Goal: Task Accomplishment & Management: Manage account settings

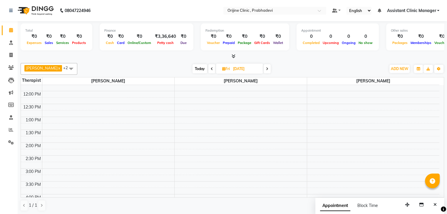
scroll to position [96, 0]
click at [215, 67] on span at bounding box center [211, 68] width 7 height 9
type input "[DATE]"
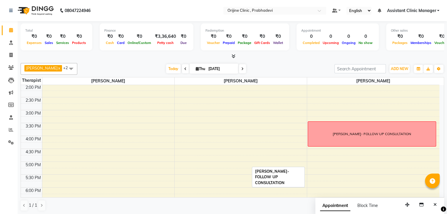
scroll to position [156, 0]
click at [11, 143] on icon at bounding box center [11, 142] width 6 height 4
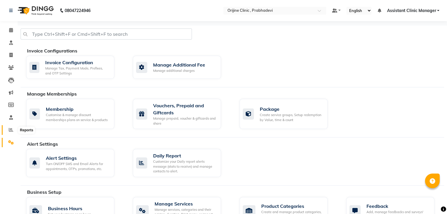
click at [10, 128] on icon at bounding box center [11, 130] width 4 height 4
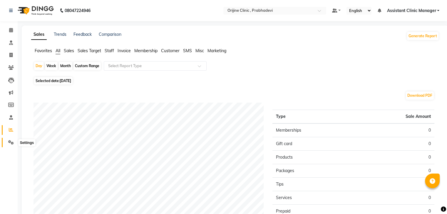
click at [11, 142] on icon at bounding box center [11, 142] width 6 height 4
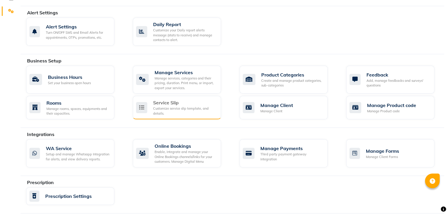
scroll to position [131, 0]
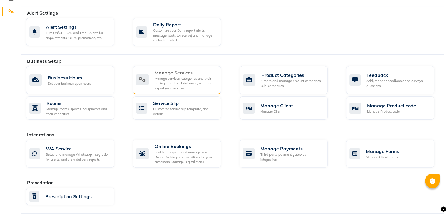
click at [177, 73] on div "Manage Services" at bounding box center [185, 72] width 62 height 7
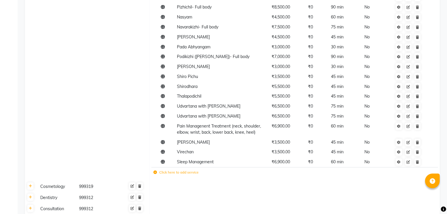
scroll to position [341, 0]
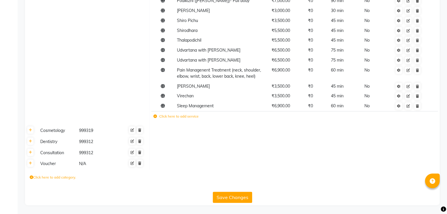
click at [46, 133] on div "Cosmetology" at bounding box center [57, 130] width 38 height 7
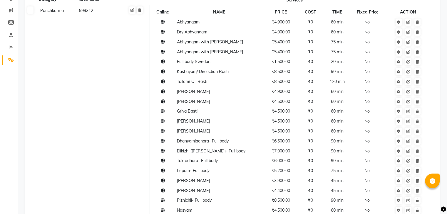
scroll to position [0, 0]
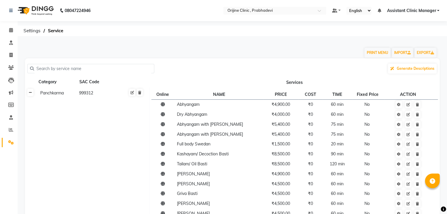
click at [31, 95] on link at bounding box center [30, 92] width 6 height 7
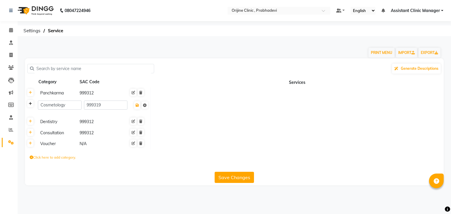
click at [29, 105] on icon at bounding box center [30, 104] width 3 height 4
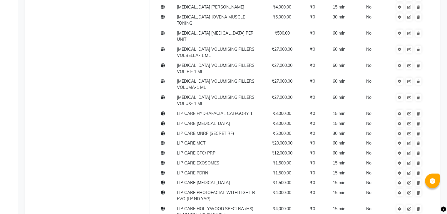
scroll to position [5994, 0]
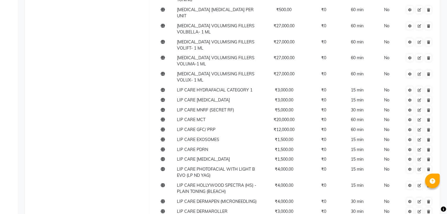
type input "LIP CARE SKIN BOOSTER SKINVIVE- 1 ML"
type input "LIP CARE SKIN BOOSTER RESTYLANE VITAL- 1 ML"
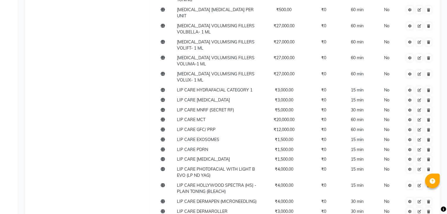
type input "LIP CARE SKIN BOOSTER PROFHILO- 2 ML"
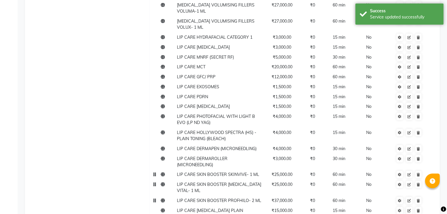
scroll to position [6069, 0]
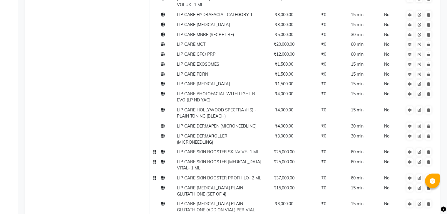
type input "LIP CARE VOLUMISING FILLER VOLBELLA- 1 ML"
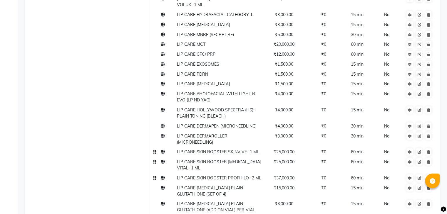
type input "LIP CARE VOLUMISING FILLER VOLIFT-1 ML"
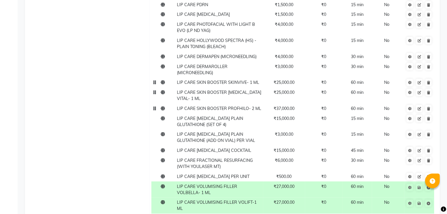
type input "LIP CARE VOLUMISING FILLER VOLUMA- -1 ML"
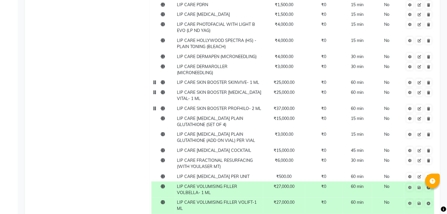
type input "LIP CARE VOLUMISING FILLER VOLUX -1 ML"
click at [419, 184] on span "Save" at bounding box center [422, 187] width 19 height 6
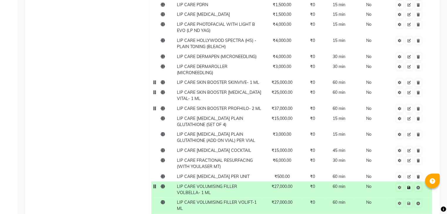
click at [408, 186] on icon at bounding box center [408, 188] width 3 height 4
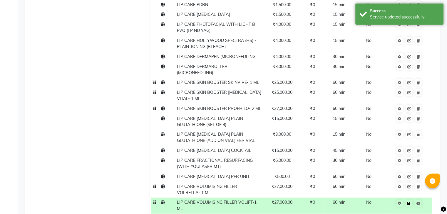
click at [410, 202] on icon at bounding box center [408, 204] width 3 height 4
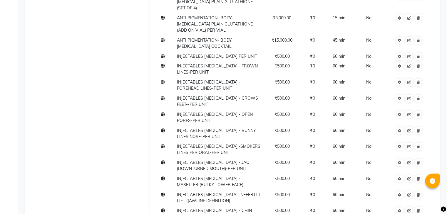
scroll to position [7179, 0]
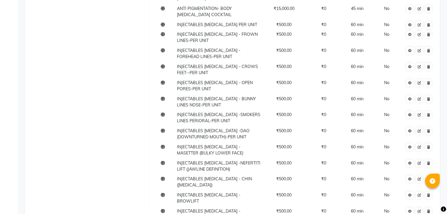
type input "INJECTABLES VOLUMISING FILLER VOLBELLA - 1ML"
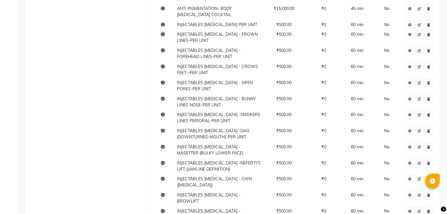
type input "INJECTABLES VOLUMISING FILLER VOLIFT - 1ML"
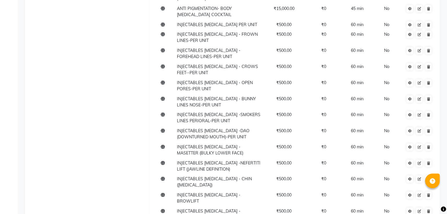
type input "INJECTABLES VOLUMISING FILLER VOLUMA - 1ML"
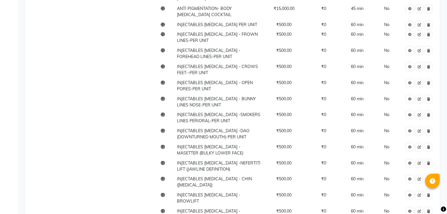
scroll to position [7240, 0]
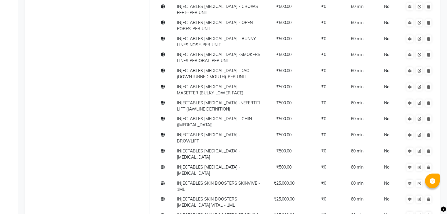
type input "INJECTABLES VOLUMISING FILLER VOLUX - 1ML"
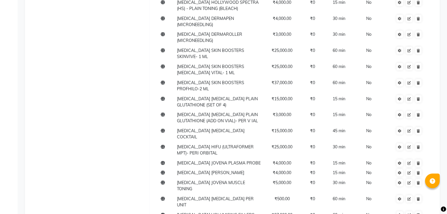
scroll to position [5804, 0]
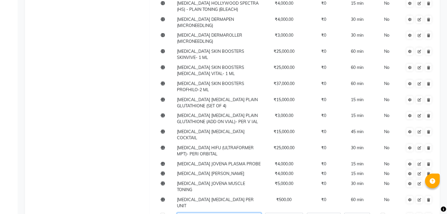
click at [251, 213] on input "DARK CIRCLES VOLUMISING FILLERS VOLBELLA- 1 ML" at bounding box center [219, 217] width 84 height 9
type input "DARK CIRCLES VOLUMISING FILLER VOLBELLA- 1 ML"
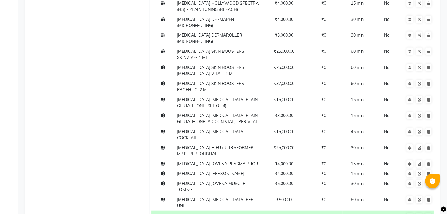
type input "DARK CIRCLES VOLUMISING FILLER VOLIFT- 1 ML"
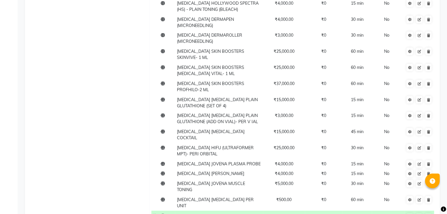
type input "DARK CIRCLES VOLUMISING FILLER VOLUMA-1 ML"
type input "DARK CIRCLES VOLUMISING FILLER VOLUX- 1 ML"
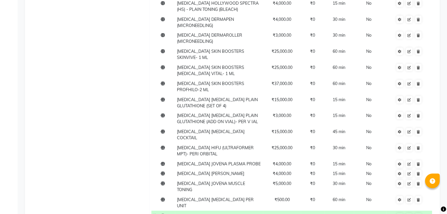
click at [418, 214] on span "Save Cancel edit" at bounding box center [412, 217] width 19 height 6
click at [408, 214] on icon at bounding box center [408, 218] width 3 height 4
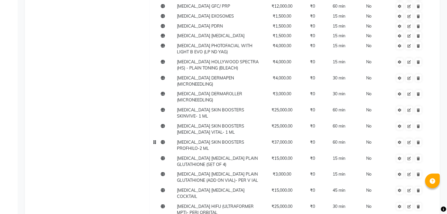
scroll to position [5711, 0]
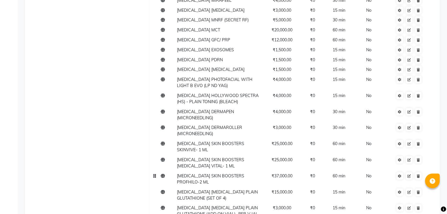
click at [211, 171] on td "DARK CIRCLES SKIN BOOSTERS PROFHILO-2 ML" at bounding box center [219, 179] width 88 height 16
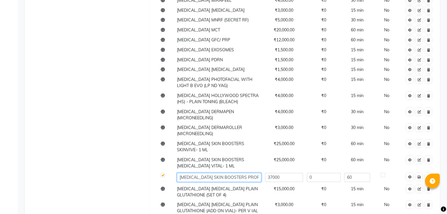
click at [241, 173] on input "DARK CIRCLES SKIN BOOSTERS PROFHILO-2 ML" at bounding box center [219, 177] width 84 height 9
type input "DARK CIRCLES SKIN BOOSTER PROFHILO-2 ML"
click at [226, 157] on span "DARK CIRCLES SKIN BOOSTERS RESTYLANE VITAL- 1 ML" at bounding box center [210, 162] width 67 height 11
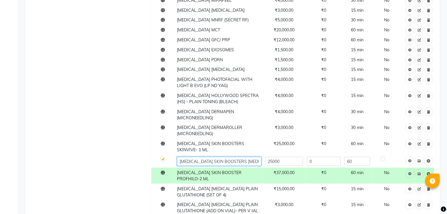
click at [240, 157] on input "DARK CIRCLES SKIN BOOSTERS RESTYLANE VITAL- 1 ML" at bounding box center [219, 161] width 84 height 9
type input "DARK CIRCLES SKIN BOOSTER RESTYLANE VITAL- 1 ML"
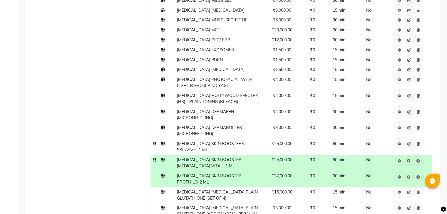
click at [236, 141] on span "DARK CIRCLES SKIN BOOSTERS SKINVIVE- 1 ML" at bounding box center [210, 146] width 67 height 11
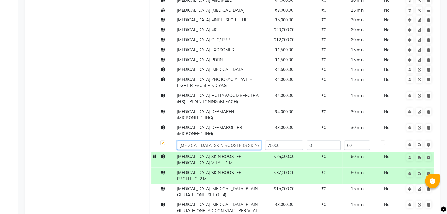
click at [242, 141] on input "DARK CIRCLES SKIN BOOSTERS SKINVIVE- 1 ML" at bounding box center [219, 145] width 84 height 9
type input "DARK CIRCLES SKIN BOOSTER SKINVIVE- 1 ML"
click at [419, 154] on span "Save" at bounding box center [422, 157] width 19 height 6
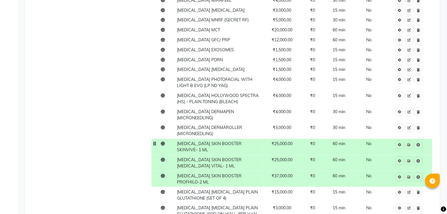
click at [409, 139] on td at bounding box center [409, 147] width 46 height 16
click at [409, 159] on icon at bounding box center [408, 161] width 3 height 4
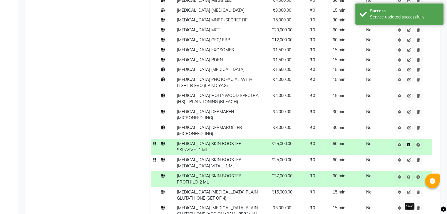
click at [410, 141] on link at bounding box center [409, 144] width 6 height 7
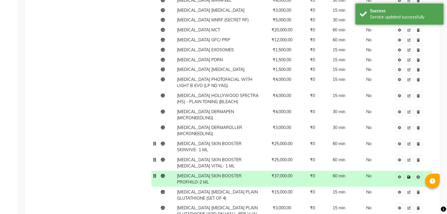
click at [408, 176] on icon at bounding box center [408, 178] width 3 height 4
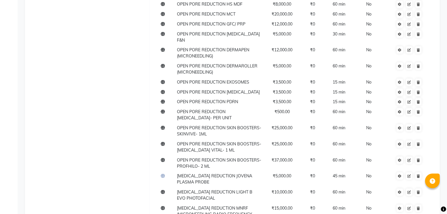
scroll to position [1516, 0]
click at [221, 124] on td "OPEN PORE REDUCTION SKIN BOOSTERS- SKINVIVE- 1ML" at bounding box center [219, 132] width 88 height 16
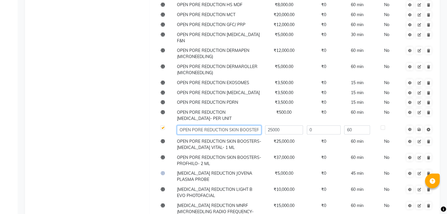
click at [250, 126] on input "OPEN PORE REDUCTION SKIN BOOSTERS- SKINVIVE- 1ML" at bounding box center [219, 130] width 84 height 9
type input "OPEN PORE REDUCTION SKIN BOOSTER- SKINVIVE- 1ML"
click at [241, 139] on span "OPEN PORE REDUCTION SKIN BOOSTERS- RESTYLANE VITAL- 1 ML" at bounding box center [219, 144] width 84 height 11
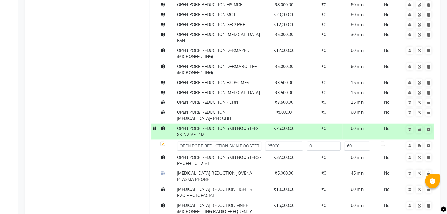
click at [245, 126] on span "OPEN PORE REDUCTION SKIN BOOSTER- SKINVIVE- 1ML" at bounding box center [218, 131] width 82 height 11
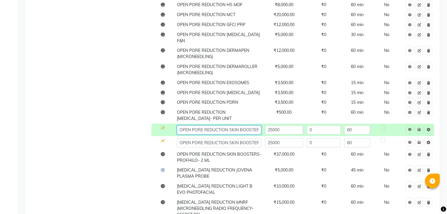
click at [249, 126] on input "OPEN PORE REDUCTION SKIN BOOSTER- SKINVIVE- 1ML" at bounding box center [219, 130] width 84 height 9
type input "OPEN PORE REDUCTION SKIN BOOSTER - SKINVIVE- 1ML"
click at [251, 139] on input "OPEN PORE REDUCTION SKIN BOOSTERS- RESTYLANE VITAL- 1 ML" at bounding box center [219, 143] width 84 height 9
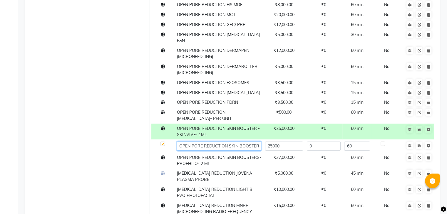
scroll to position [0, 3]
type input "OPEN PORE REDUCTION SKIN BOOSTER - RESTYLANE VITAL- 1 ML"
click at [247, 153] on td "OPEN PORE REDUCTION SKIN BOOSTERS- PROFHILO- 2 ML" at bounding box center [219, 161] width 88 height 16
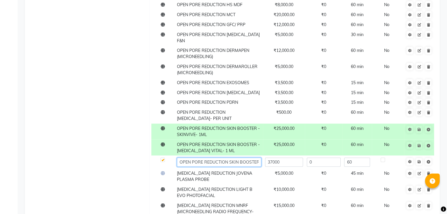
click at [247, 158] on input "OPEN PORE REDUCTION SKIN BOOSTERS- PROFHILO- 2 ML" at bounding box center [219, 162] width 84 height 9
type input "OPEN PORE REDUCTION SKIN BOOSTER - PROFHILO- 2 ML"
click at [418, 126] on span "Save" at bounding box center [422, 129] width 19 height 6
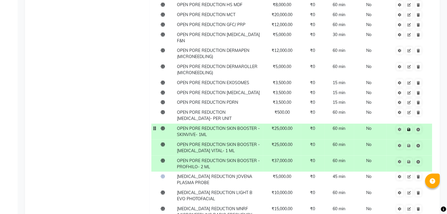
click at [409, 128] on icon at bounding box center [408, 130] width 3 height 4
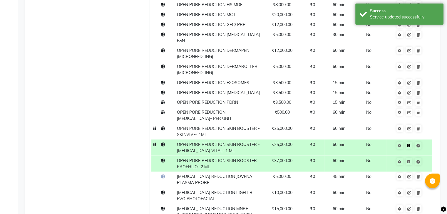
click at [409, 144] on icon at bounding box center [408, 146] width 3 height 4
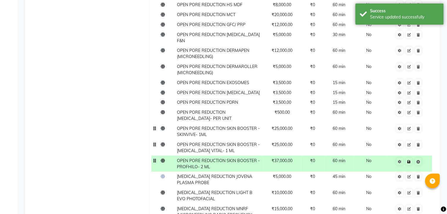
click at [409, 160] on icon at bounding box center [408, 162] width 3 height 4
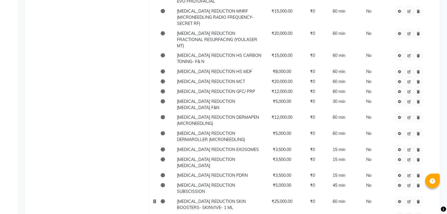
scroll to position [1744, 0]
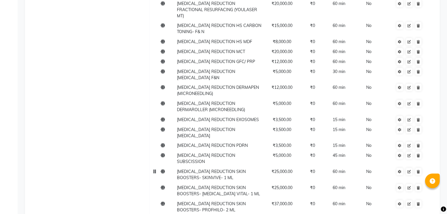
click at [229, 167] on td "ACNE SCAR REDUCTION SKIN BOOSTERS- SKINVIVE- 1 ML" at bounding box center [219, 175] width 88 height 16
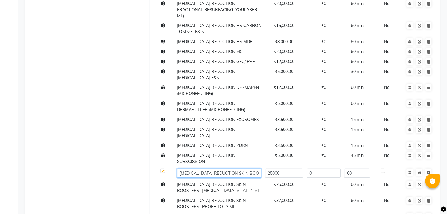
click at [248, 169] on input "ACNE SCAR REDUCTION SKIN BOOSTERS- SKINVIVE- 1 ML" at bounding box center [219, 173] width 84 height 9
type input "ACNE SCAR REDUCTION SKIN BOOSTER - SKINVIVE- 1 ML"
click at [248, 182] on span "ACNE SCAR REDUCTION SKIN BOOSTERS- RESTYLANE VITAL- 1 ML" at bounding box center [218, 187] width 83 height 11
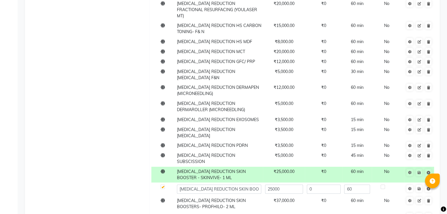
scroll to position [0, 7]
click at [253, 185] on input "ACNE SCAR REDUCTION SKIN BOOSTERS- RESTYLANE VITAL- 1 ML" at bounding box center [219, 189] width 84 height 9
click at [251, 185] on input "ACNE SCAR REDUCTION SKIN BOOSTER- RESTYLANE VITAL- 1 ML" at bounding box center [219, 189] width 84 height 9
type input "ACNE SCAR REDUCTION SKIN BOOSTER - RESTYLANE VITAL- 1 ML"
click at [253, 196] on td "ACNE SCAR REDUCTION SKIN BOOSTERS- PROFHILO- 2 ML" at bounding box center [219, 204] width 88 height 16
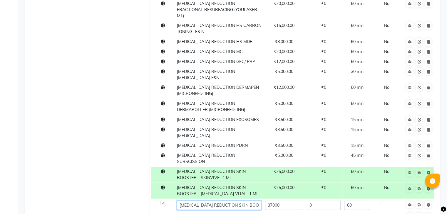
click at [257, 201] on input "ACNE SCAR REDUCTION SKIN BOOSTERS- PROFHILO- 2 ML" at bounding box center [219, 205] width 84 height 9
type input "ACNE SCAR REDUCTION SKIN BOOSTER - PROFHILO- 2 ML"
click at [420, 169] on span "Save" at bounding box center [422, 172] width 19 height 6
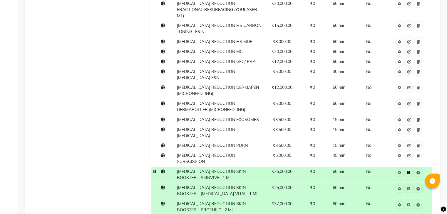
click at [409, 171] on icon at bounding box center [408, 173] width 3 height 4
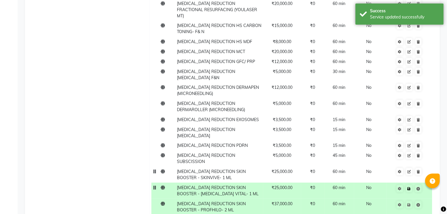
click at [409, 187] on icon at bounding box center [408, 189] width 3 height 4
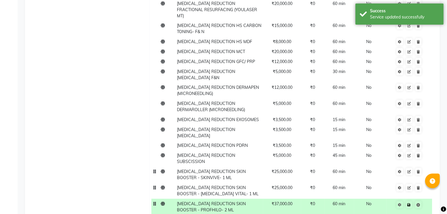
click at [409, 201] on link at bounding box center [409, 204] width 6 height 7
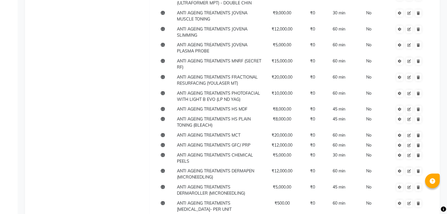
scroll to position [3016, 0]
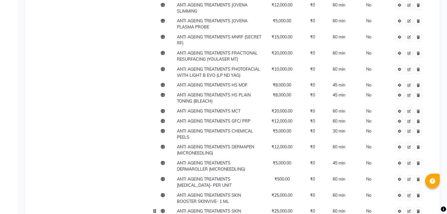
click at [204, 209] on span "ANTI AGEING TREATMENTS SKIN BOOSTERS RESTYLANE VITAL- 1 ML" at bounding box center [217, 214] width 81 height 11
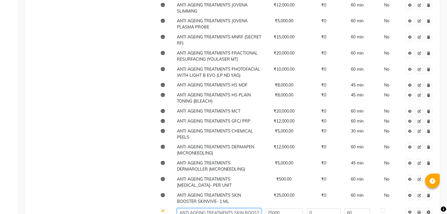
click at [255, 208] on input "ANTI AGEING TREATMENTS SKIN BOOSTERS RESTYLANE VITAL- 1 ML" at bounding box center [219, 212] width 84 height 9
type input "ANTI AGEING TREATMENTS SKIN BOOSTER RESTYLANE VITAL- 1 ML"
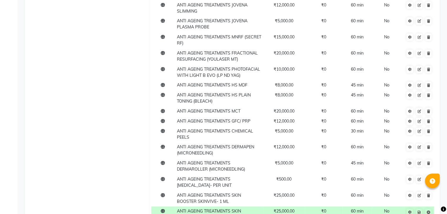
type input "ANTI AGEING TREATMENTS SKIN BOOSTER PROFHILO- 2 ML"
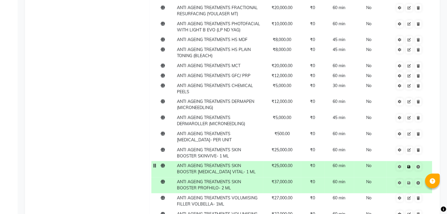
click at [409, 163] on link at bounding box center [409, 166] width 6 height 7
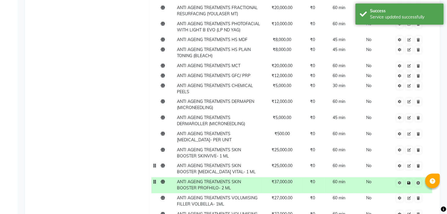
click at [409, 181] on icon at bounding box center [408, 183] width 3 height 4
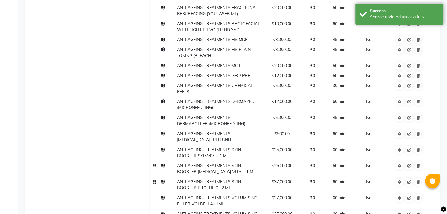
scroll to position [3083, 0]
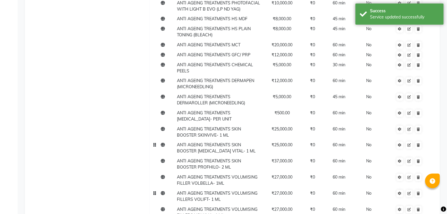
click at [200, 191] on span "ANTI AGEING TREATMENTS VOLUMISING FILLERS VOLIFT- 1 ML" at bounding box center [217, 196] width 80 height 11
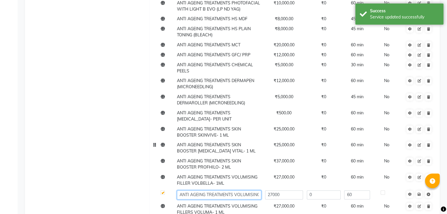
click at [250, 191] on input "ANTI AGEING TREATMENTS VOLUMISING FILLERS VOLIFT- 1 ML" at bounding box center [219, 195] width 84 height 9
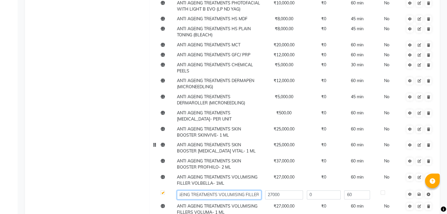
scroll to position [0, 18]
type input "ANTI AGEING TREATMENTS VOLUMISING FILLER VOLIFT- 1 ML"
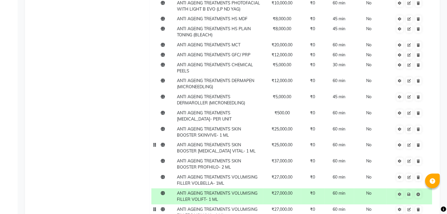
click at [202, 207] on span "ANTI AGEING TREATMENTS VOLUMISING FILLERS VOLUMA- 1 ML" at bounding box center [217, 212] width 80 height 11
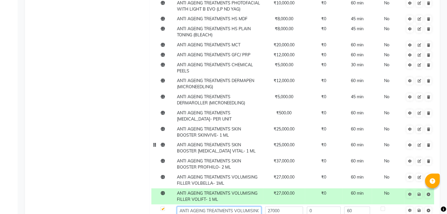
click at [230, 207] on input "ANTI AGEING TREATMENTS VOLUMISING FILLERS VOLUMA- 1 ML" at bounding box center [219, 211] width 84 height 9
type input "ANTI AGEING TREATMENTS VOLUMISING FILLER VOLUMA- 1 ML"
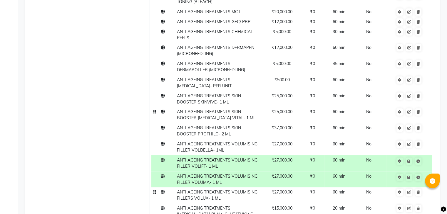
click at [202, 190] on span "ANTI AGEING TREATMENTS VOLUMISING FILLERS VOLUX- 1 ML" at bounding box center [217, 195] width 80 height 11
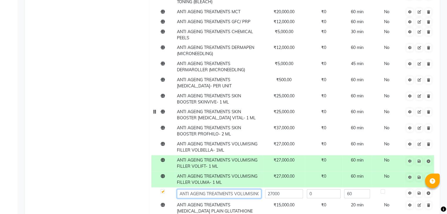
click at [236, 189] on input "ANTI AGEING TREATMENTS VOLUMISING FILLERS VOLUX- 1 ML" at bounding box center [219, 193] width 84 height 9
type input "ANTI AGEING TREATMENTS VOLUMISING FILLER VOLUX- 1 ML"
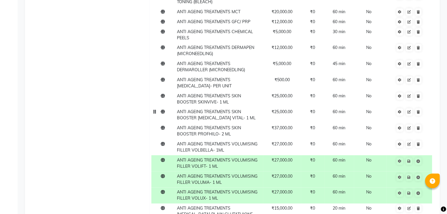
click at [409, 158] on link at bounding box center [409, 161] width 6 height 7
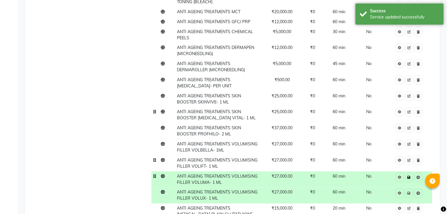
click at [410, 176] on icon at bounding box center [408, 178] width 3 height 4
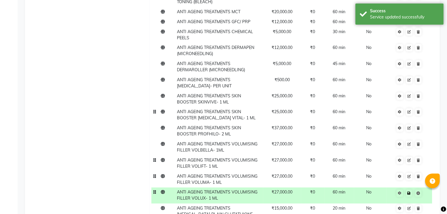
click at [409, 192] on icon at bounding box center [408, 194] width 3 height 4
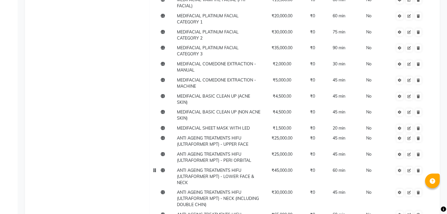
scroll to position [2783, 0]
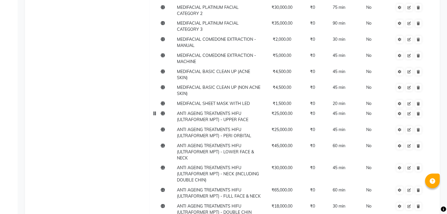
click at [211, 111] on span "ANTI AGEING TREATMENTS HIFU (ULTRAFORMER MPT) - UPPER FACE" at bounding box center [212, 116] width 71 height 11
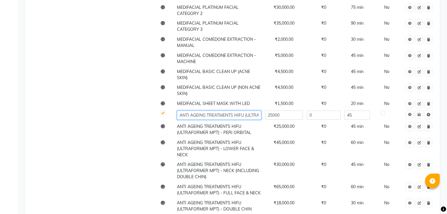
click at [234, 111] on input "ANTI AGEING TREATMENTS HIFU (ULTRAFORMER MPT) - UPPER FACE" at bounding box center [219, 115] width 84 height 9
type input "ANTI AGEING TREATMENTSHIFU (ULTRAFORMER MPT) - UPPER FACE"
click at [225, 124] on span "ANTI AGEING TREATMENTS HIFU (ULTRAFORMER MPT) - PERI ORBITAL" at bounding box center [214, 129] width 74 height 11
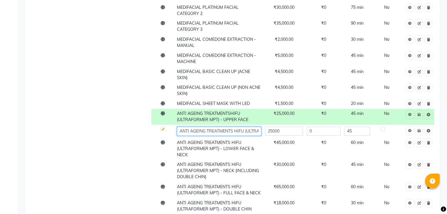
click at [233, 127] on input "ANTI AGEING TREATMENTS HIFU (ULTRAFORMER MPT) - PERI ORBITAL" at bounding box center [219, 131] width 84 height 9
type input "ANTI AGEING TREATMENT HIFU (ULTRAFORMER MPT) - PERI ORBITAL"
click at [225, 140] on span "ANTI AGEING TREATMENTS HIFU (ULTRAFORMER MPT) - LOWER FACE & NECK" at bounding box center [215, 149] width 77 height 18
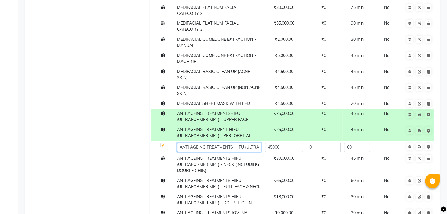
click at [234, 143] on input "ANTI AGEING TREATMENTS HIFU (ULTRAFORMER MPT) - LOWER FACE & NECK" at bounding box center [219, 147] width 84 height 9
type input "ANTI AGEING TREATMENT HIFU (ULTRAFORMER MPT) - LOWER FACE & NECK"
click at [228, 154] on td "ANTI AGEING TREATMENTS HIFU (ULTRAFORMER MPT) - NECK (INCLUDING DOUBLE CHIN)" at bounding box center [219, 165] width 88 height 22
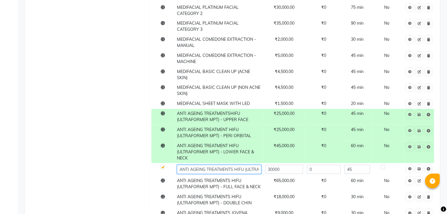
click at [233, 165] on input "ANTI AGEING TREATMENTS HIFU (ULTRAFORMER MPT) - NECK (INCLUDING DOUBLE CHIN)" at bounding box center [219, 169] width 84 height 9
type input "ANTI AGEING TREATMENT HIFU (ULTRAFORMER MPT) - NECK (INCLUDING DOUBLE CHIN)"
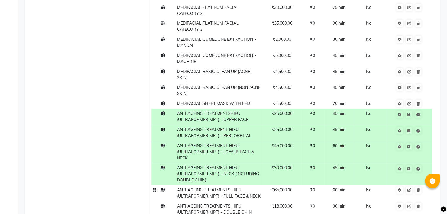
click at [231, 186] on td "ANTI AGEING TREATMENTS HIFU (ULTRAFORMER MPT) - FULL FACE & NECK" at bounding box center [219, 194] width 88 height 16
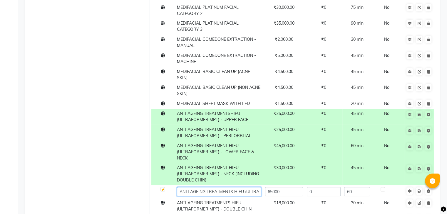
click at [233, 187] on input "ANTI AGEING TREATMENTS HIFU (ULTRAFORMER MPT) - FULL FACE & NECK" at bounding box center [219, 191] width 84 height 9
type input "ANTI AGEING TREATMENT HIFU (ULTRAFORMER MPT) - FULL FACE & NECK"
click at [228, 199] on td "ANTI AGEING TREATMENTS HIFU (ULTRAFORMER MPT) - DOUBLE CHIN" at bounding box center [219, 207] width 88 height 16
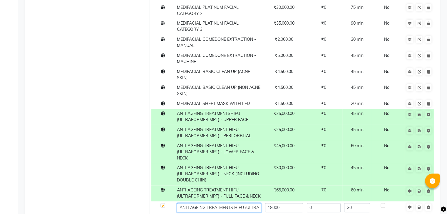
click at [233, 204] on input "ANTI AGEING TREATMENTS HIFU (ULTRAFORMER MPT) - DOUBLE CHIN" at bounding box center [219, 208] width 84 height 9
type input "ANTI AGEING TREATMENT HIFU (ULTRAFORMER MPT) - DOUBLE CHIN"
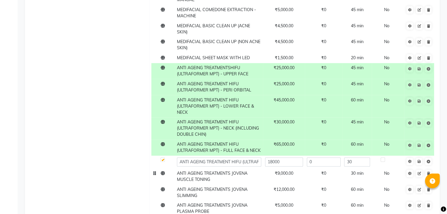
click at [228, 169] on td "ANTI AGEING TREATMENTS JOVENA MUSCLE TONING" at bounding box center [219, 177] width 88 height 16
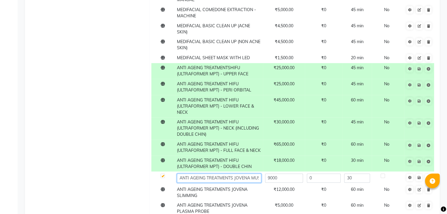
click at [233, 174] on input "ANTI AGEING TREATMENTS JOVENA MUSCLE TONING" at bounding box center [219, 178] width 84 height 9
type input "ANTI AGEING TREATMENT JOVENA MUSCLE TONING"
click at [231, 187] on span "ANTI AGEING TREATMENTS JOVENA SLIMMING" at bounding box center [212, 192] width 70 height 11
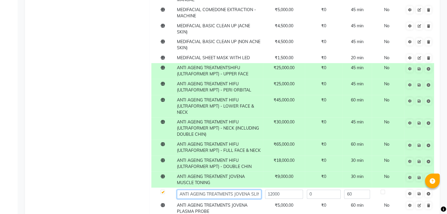
click at [233, 190] on input "ANTI AGEING TREATMENTS JOVENA SLIMMING" at bounding box center [219, 194] width 84 height 9
type input "ANTI AGEING TREATMENT JOVENA SLIMMING"
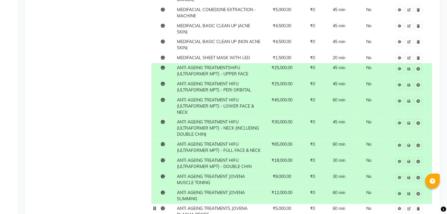
scroll to position [2866, 0]
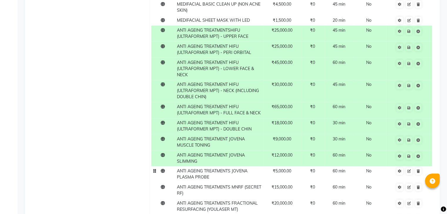
click at [228, 167] on td "ANTI AGEING TREATMENTS JOVENA PLASMA PROBE" at bounding box center [219, 175] width 88 height 16
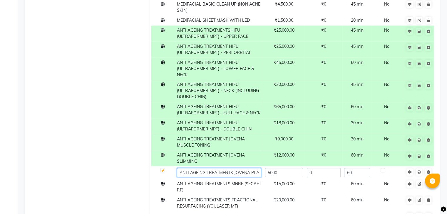
click at [233, 168] on input "ANTI AGEING TREATMENTS JOVENA PLASMA PROBE" at bounding box center [219, 172] width 84 height 9
type input "ANTI AGEING TREATMENT JOVENA PLASMA PROBE"
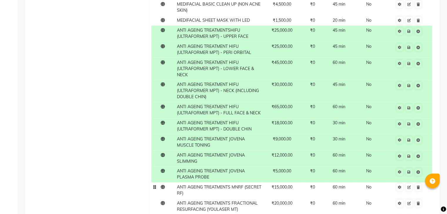
click at [229, 183] on td "ANTI AGEING TREATMENTS MNRF (SECRET RF)" at bounding box center [219, 191] width 88 height 16
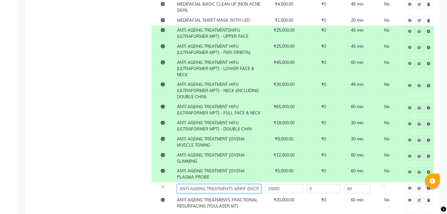
click at [233, 184] on input "ANTI AGEING TREATMENTS MNRF (SECRET RF)" at bounding box center [219, 188] width 84 height 9
type input "ANTI AGEING TREATMENT MNRF (SECRET RF)"
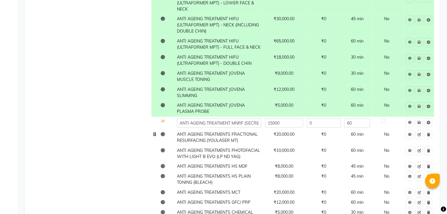
click at [229, 130] on td "ANTI AGEING TREATMENTS FRACTIONAL RESURFACING (YOULASER MT)" at bounding box center [219, 138] width 88 height 16
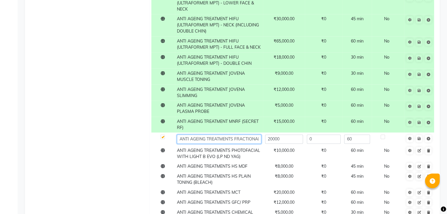
click at [233, 135] on input "ANTI AGEING TREATMENTS FRACTIONAL RESURFACING (YOULASER MT)" at bounding box center [219, 139] width 84 height 9
type input "ANTI AGEING TREATMENT FRACTIONAL RESURFACING (YOULASER MT)"
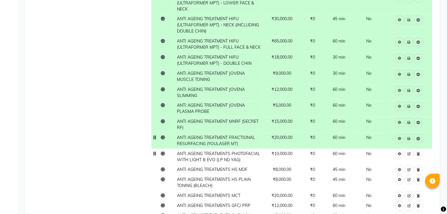
click at [231, 151] on span "ANTI AGEING TREATMENTS PHOTOFACIAL WITH LIGHT B EVO (LP ND YAG)" at bounding box center [218, 156] width 83 height 11
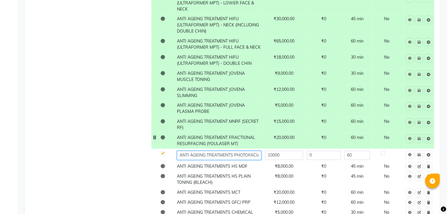
click at [231, 151] on input "ANTI AGEING TREATMENTS PHOTOFACIAL WITH LIGHT B EVO (LP ND YAG)" at bounding box center [219, 155] width 84 height 9
type input "ANTI AGEING TREATMENT PHOTOFACIAL WITH LIGHT B EVO (LP ND YAG)"
click at [231, 162] on td "ANTI AGEING TREATMENTS HS MDF" at bounding box center [219, 167] width 88 height 10
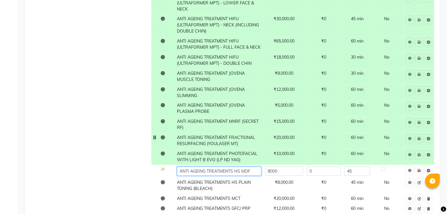
click at [233, 167] on input "ANTI AGEING TREATMENTS HS MDF" at bounding box center [219, 171] width 84 height 9
type input "ANTI AGEING TREATMENT HS MDF"
click at [230, 178] on td "ANTI AGEING TREATMENTS HS PLAIN TONING (BLEACH)" at bounding box center [219, 186] width 88 height 16
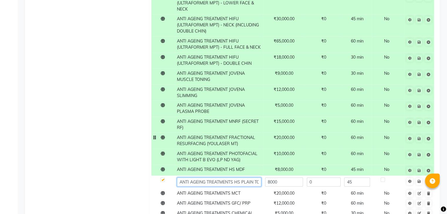
click at [233, 178] on input "ANTI AGEING TREATMENTS HS PLAIN TONING (BLEACH)" at bounding box center [219, 182] width 84 height 9
type input "ANTI AGEING TREATMENT HS PLAIN TONING (BLEACH)"
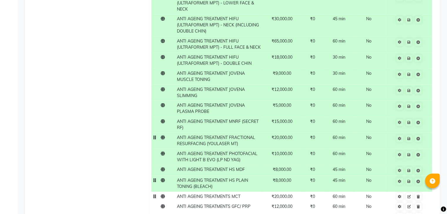
click at [230, 192] on td "ANTI AGEING TREATMENTS MCT" at bounding box center [219, 197] width 88 height 10
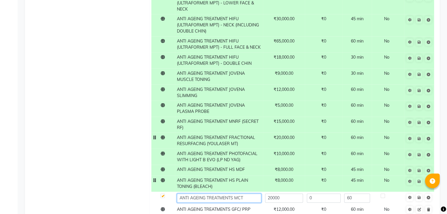
click at [233, 194] on input "ANTI AGEING TREATMENTS MCT" at bounding box center [219, 198] width 84 height 9
type input "ANTI AGEING TREATMENT MCT"
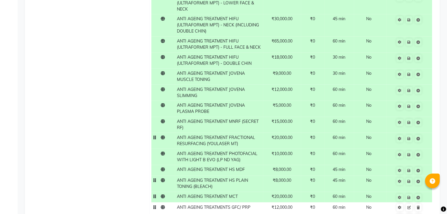
click at [233, 205] on span "ANTI AGEING TREATMENTS GFC/ PRP" at bounding box center [213, 207] width 73 height 5
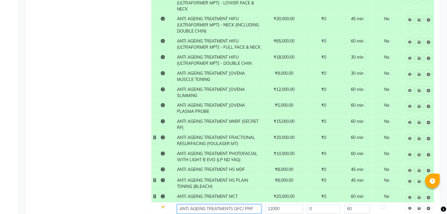
click at [233, 205] on input "ANTI AGEING TREATMENTS GFC/ PRP" at bounding box center [219, 209] width 84 height 9
type input "ANTI AGEING TREATMENT GFC/ PRP"
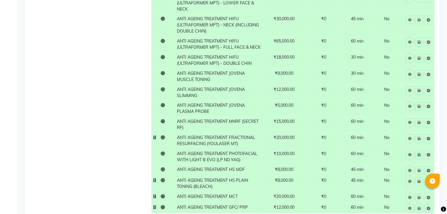
type input "ANTI AGEING TREATMENT CHEMICAL PEELS"
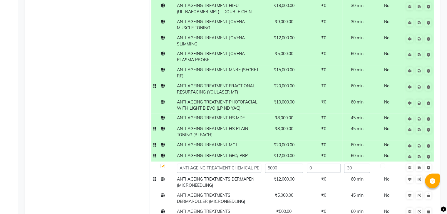
click at [233, 175] on td "ANTI AGEING TREATMENTS DERMAPEN (MICRONEEDLING)" at bounding box center [219, 183] width 88 height 16
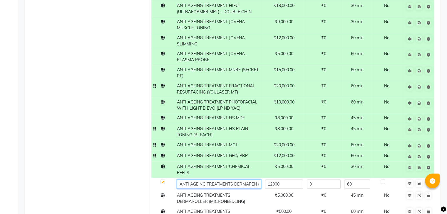
click at [234, 180] on input "ANTI AGEING TREATMENTS DERMAPEN (MICRONEEDLING)" at bounding box center [219, 184] width 84 height 9
type input "ANTI AGEING TREATMENT DERMAPEN (MICRONEEDLING)"
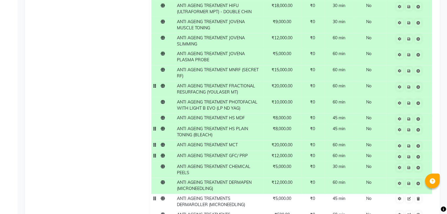
click at [231, 194] on td "ANTI AGEING TREATMENTS DERMAROLLER (MICRONEEDLING)" at bounding box center [219, 202] width 88 height 16
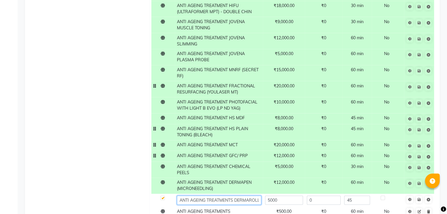
click at [233, 196] on input "ANTI AGEING TREATMENTS DERMAROLLER (MICRONEEDLING)" at bounding box center [219, 200] width 84 height 9
type input "ANTI AGEING TREATMENT DERMAROLLER (MICRONEEDLING)"
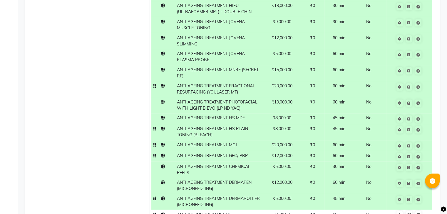
click at [231, 212] on span "ANTI AGEING TREATMENTS BOTOX- PER UNIT" at bounding box center [204, 217] width 55 height 11
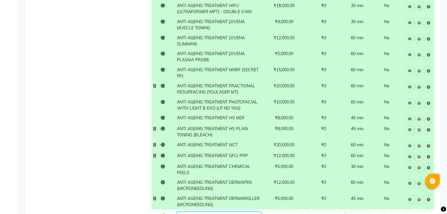
click at [233, 212] on input "ANTI AGEING TREATMENTS BOTOX- PER UNIT" at bounding box center [219, 216] width 84 height 9
type input "ANTI AGEING TREATMENT BOTOX- PER UNIT"
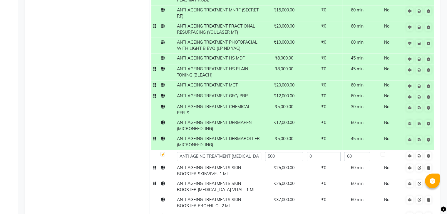
click at [233, 163] on td "ANTI AGEING TREATMENTS SKIN BOOSTER SKINVIVE- 1 ML" at bounding box center [219, 171] width 88 height 16
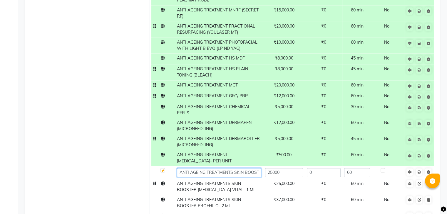
click at [233, 168] on input "ANTI AGEING TREATMENTS SKIN BOOSTER SKINVIVE- 1 ML" at bounding box center [219, 172] width 84 height 9
type input "ANTI AGEING TREATMENT SKIN BOOSTER SKINVIVE- 1 ML"
click at [230, 179] on td "ANTI AGEING TREATMENTS SKIN BOOSTER RESTYLANE VITAL- 1 ML" at bounding box center [219, 187] width 88 height 16
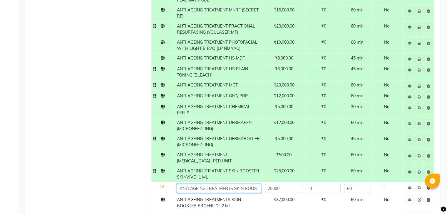
click at [233, 184] on input "ANTI AGEING TREATMENTS SKIN BOOSTER RESTYLANE VITAL- 1 ML" at bounding box center [219, 188] width 84 height 9
type input "ANTI AGEING TREATMENT SKIN BOOSTER RESTYLANE VITAL- 1 ML"
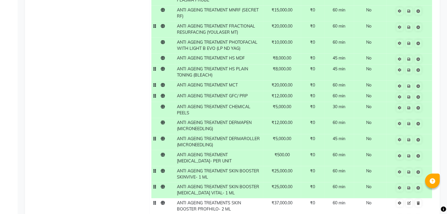
click at [228, 201] on span "ANTI AGEING TREATMENTS SKIN BOOSTER PROFHILO- 2 ML" at bounding box center [209, 206] width 64 height 11
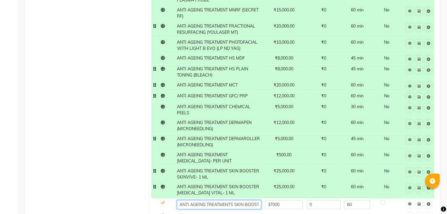
click at [233, 200] on input "ANTI AGEING TREATMENTS SKIN BOOSTER PROFHILO- 2 ML" at bounding box center [219, 204] width 84 height 9
type input "ANTI AGEING TREATMENT SKIN BOOSTER PROFHILO- 2 ML"
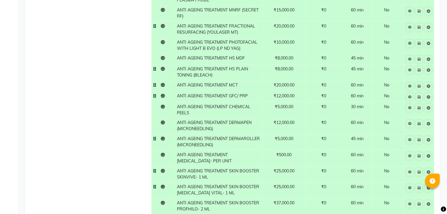
type input "ANTI AGEING TREATMENT VOLUMISING FILLER VOLBELLA- 1ML"
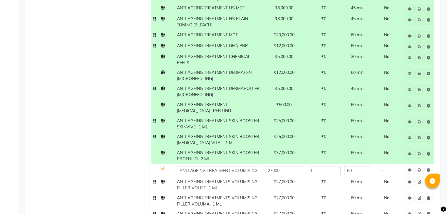
click at [229, 177] on td "ANTI AGEING TREATMENTS VOLUMISING FILLER VOLIFT- 1 ML" at bounding box center [219, 185] width 88 height 16
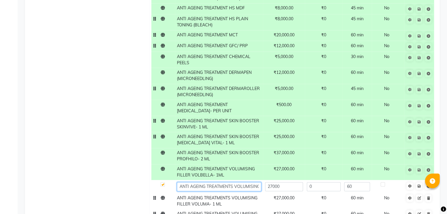
click at [233, 182] on input "ANTI AGEING TREATMENTS VOLUMISING FILLER VOLIFT- 1 ML" at bounding box center [219, 186] width 84 height 9
type input "ANTI AGEING TREATMENT VOLUMISING FILLER VOLIFT- 1 ML"
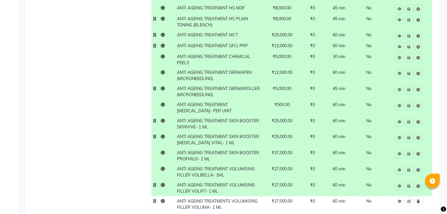
click at [229, 196] on td "ANTI AGEING TREATMENTS VOLUMISING FILLER VOLUMA- 1 ML" at bounding box center [219, 204] width 88 height 16
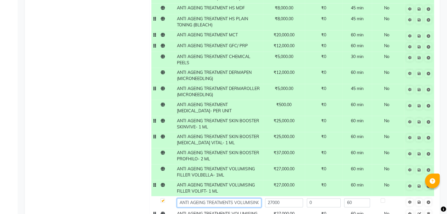
click at [233, 199] on input "ANTI AGEING TREATMENTS VOLUMISING FILLER VOLUMA- 1 ML" at bounding box center [219, 203] width 84 height 9
type input "ANTI AGEING TREATMENT VOLUMISING FILLER VOLUMA- 1 ML"
click at [229, 209] on td "ANTI AGEING TREATMENTS VOLUMISING FILLER VOLUX- 1 ML" at bounding box center [219, 217] width 88 height 16
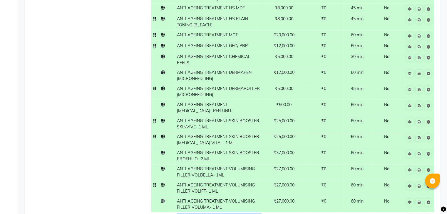
type input "ANTI AGEING TREATMENT VOLUMISING FILLER VOLUX- 1 ML"
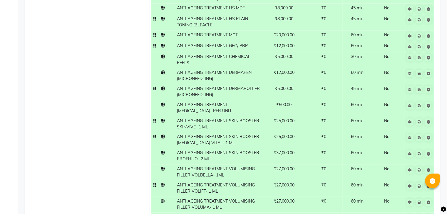
type input "ANTI AGEING TREATMENT IV DRIP PLAIN GLUTATHIONE (SET OF 4)"
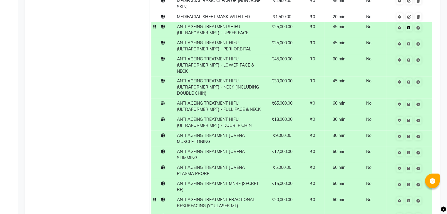
scroll to position [2809, 0]
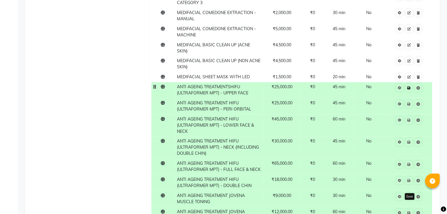
click at [409, 84] on link at bounding box center [409, 87] width 6 height 7
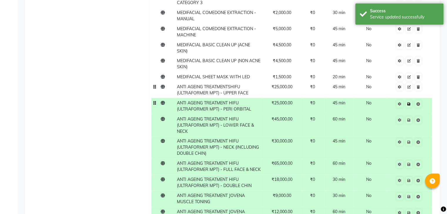
click at [409, 102] on icon at bounding box center [408, 104] width 3 height 4
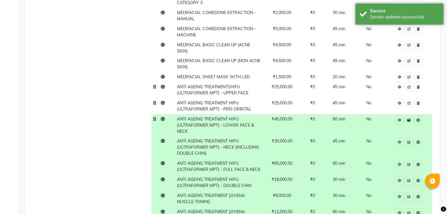
click at [409, 119] on icon at bounding box center [408, 121] width 3 height 4
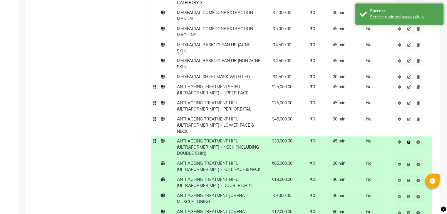
click at [408, 139] on link at bounding box center [409, 142] width 6 height 7
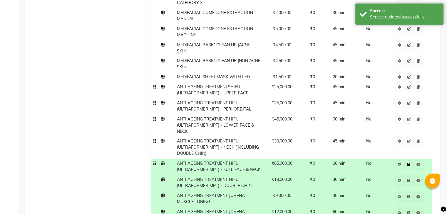
click at [409, 163] on icon at bounding box center [408, 165] width 3 height 4
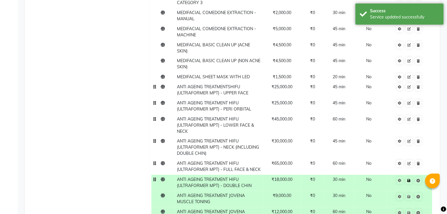
click at [409, 177] on link at bounding box center [409, 180] width 6 height 7
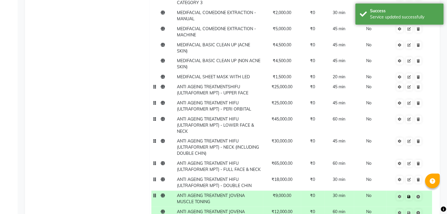
click at [409, 195] on icon at bounding box center [408, 197] width 3 height 4
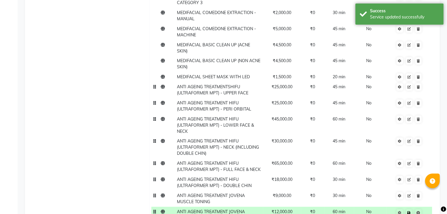
click at [408, 211] on icon at bounding box center [408, 213] width 3 height 4
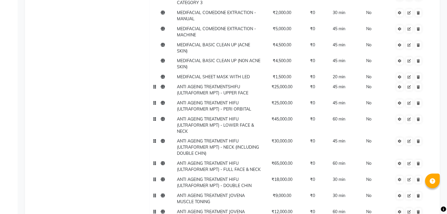
scroll to position [2862, 0]
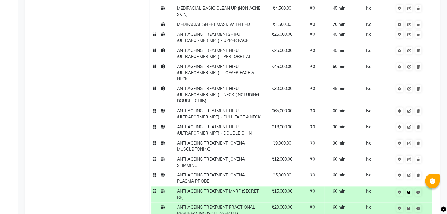
click at [408, 189] on link at bounding box center [409, 192] width 6 height 7
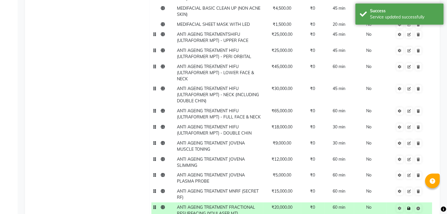
click at [409, 207] on icon at bounding box center [408, 209] width 3 height 4
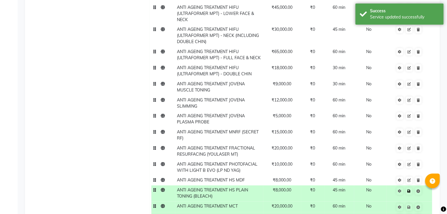
click at [408, 190] on icon at bounding box center [408, 192] width 3 height 4
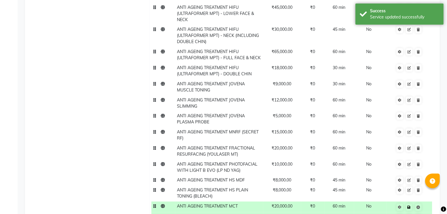
click at [409, 206] on icon at bounding box center [408, 208] width 3 height 4
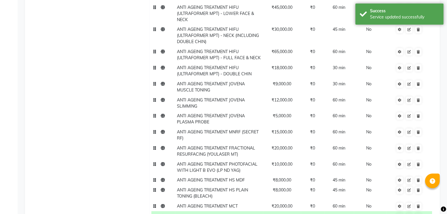
click at [409, 211] on td at bounding box center [409, 216] width 46 height 11
click at [410, 214] on icon at bounding box center [408, 218] width 3 height 4
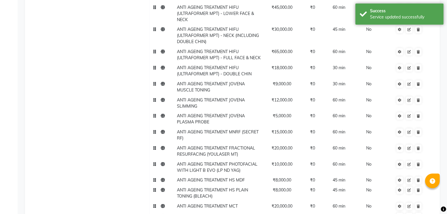
scroll to position [2994, 0]
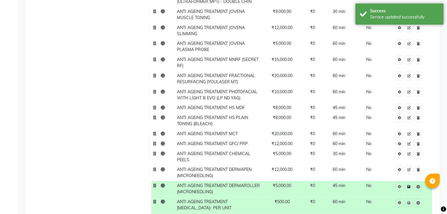
click at [409, 185] on icon at bounding box center [408, 187] width 3 height 4
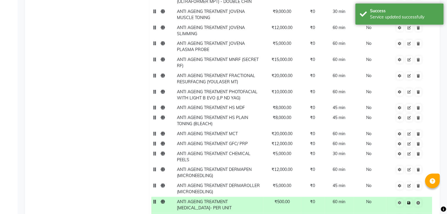
click at [409, 201] on icon at bounding box center [408, 203] width 3 height 4
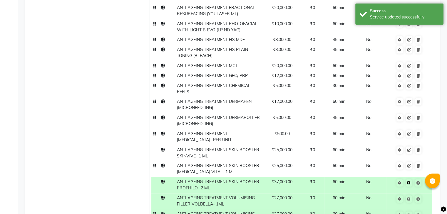
click at [409, 179] on link at bounding box center [409, 182] width 6 height 7
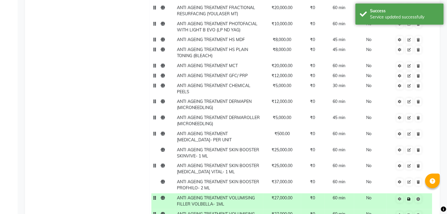
click at [409, 198] on icon at bounding box center [408, 200] width 3 height 4
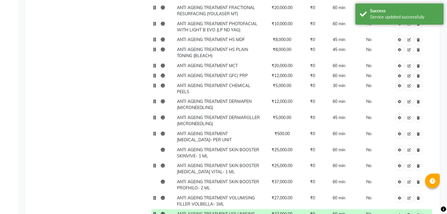
click at [408, 214] on icon at bounding box center [408, 216] width 3 height 4
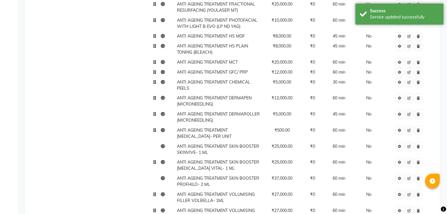
scroll to position [3126, 0]
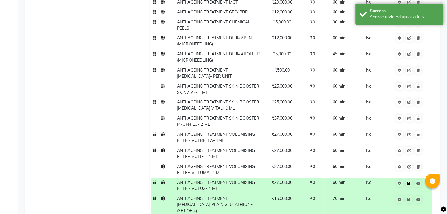
click at [408, 182] on icon at bounding box center [408, 184] width 3 height 4
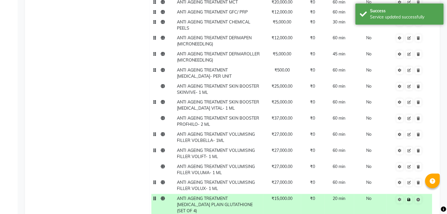
click at [409, 198] on icon at bounding box center [408, 200] width 3 height 4
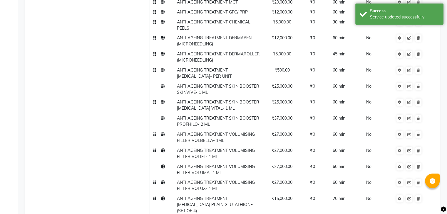
scroll to position [3193, 0]
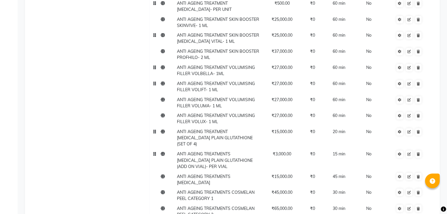
click at [221, 152] on span "ANTI AGEING TREATMENTS IV DRIP PLAIN GLUTATHIONE (ADD ON VIAL)- PER VIAL" at bounding box center [215, 161] width 76 height 18
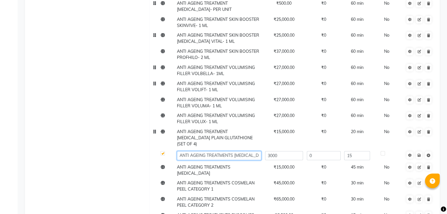
click at [233, 151] on input "ANTI AGEING TREATMENTS IV DRIP PLAIN GLUTATHIONE (ADD ON VIAL)- PER VIAL" at bounding box center [219, 155] width 84 height 9
type input "ANTI AGEING TREATMENT IV DRIP PLAIN GLUTATHIONE (ADD ON VIAL)- PER VIAL"
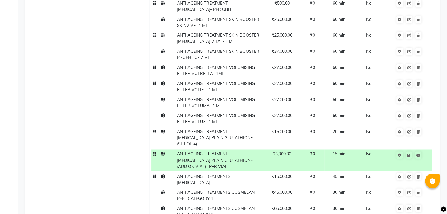
click at [226, 174] on span "ANTI AGEING TREATMENTS IV DRIP" at bounding box center [203, 179] width 53 height 11
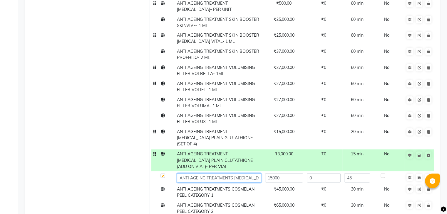
click at [232, 174] on input "ANTI AGEING TREATMENTS IV DRIP" at bounding box center [219, 178] width 84 height 9
type input "ANTI AGEING TREATMENT IV DRIP"
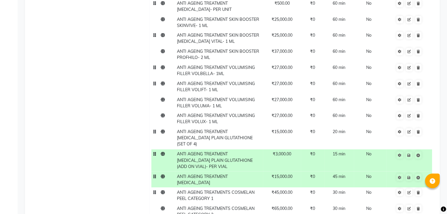
click at [228, 188] on td "ANTI AGEING TREATMENTS COSMELAN PEEL CATEGORY 1" at bounding box center [219, 196] width 88 height 16
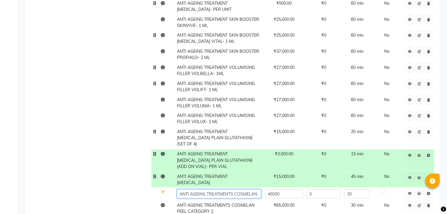
click at [233, 189] on input "ANTI AGEING TREATMENTS COSMELAN PEEL CATEGORY 1" at bounding box center [219, 193] width 84 height 9
type input "ANTI AGEING TREATMENT COSMELAN PEEL CATEGORY 1"
click at [226, 201] on td "ANTI AGEING TREATMENTS COSMELAN PEEL CATEGORY 2" at bounding box center [219, 209] width 88 height 16
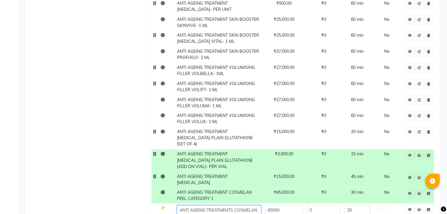
click at [233, 206] on input "ANTI AGEING TREATMENTS COSMELAN PEEL CATEGORY 2" at bounding box center [219, 210] width 84 height 9
type input "ANTI AGEING TREATMENT COSMELAN PEEL CATEGORY 2"
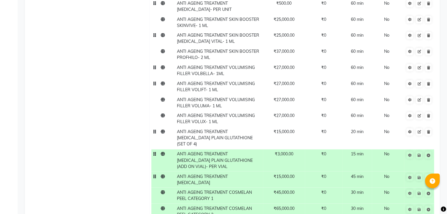
type input "ANTI AGEING TREATMENT EXOSOMES"
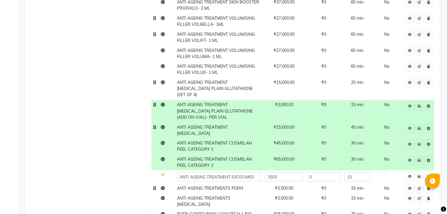
click at [223, 186] on span "ANTI AGEING TREATMENTS PDRN" at bounding box center [210, 188] width 66 height 5
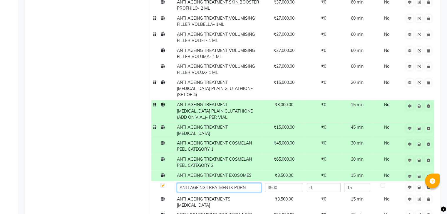
click at [233, 183] on input "ANTI AGEING TREATMENTS PDRN" at bounding box center [219, 187] width 84 height 9
type input "ANTI AGEING TREATMENT PDRN"
click at [218, 194] on td "ANTI AGEING TREATMENTS MESOTHERAPY" at bounding box center [219, 202] width 88 height 16
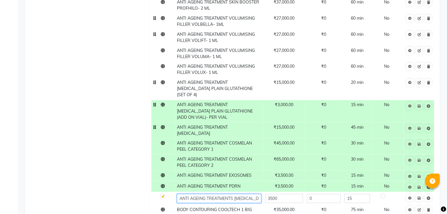
click at [232, 194] on input "ANTI AGEING TREATMENTS MESOTHERAPY" at bounding box center [219, 198] width 84 height 9
type input "ANTI AGEING TREATMENT MESOTHERAPY"
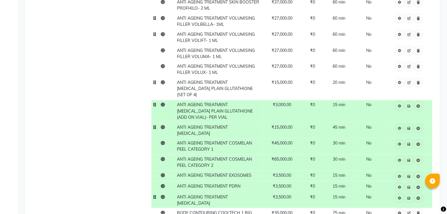
click at [409, 104] on icon at bounding box center [408, 106] width 3 height 4
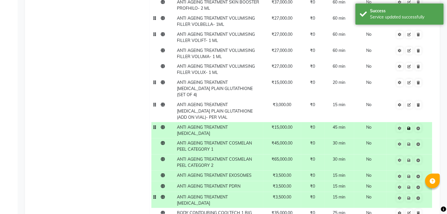
click at [409, 127] on icon at bounding box center [408, 129] width 3 height 4
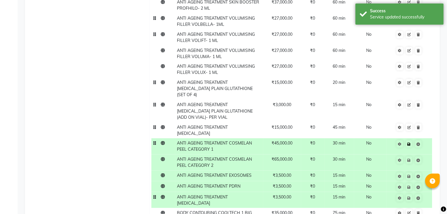
click at [409, 142] on icon at bounding box center [408, 144] width 3 height 4
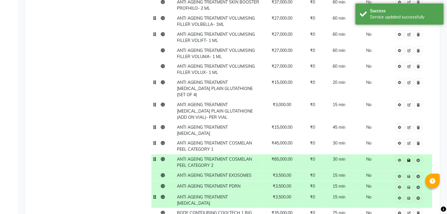
click at [408, 159] on icon at bounding box center [408, 161] width 3 height 4
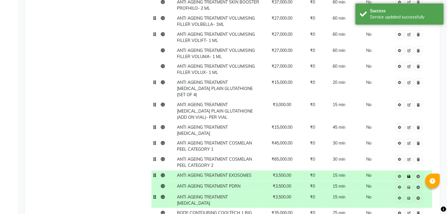
click at [409, 175] on icon at bounding box center [408, 177] width 3 height 4
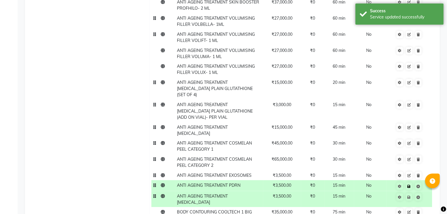
click at [409, 185] on icon at bounding box center [408, 187] width 3 height 4
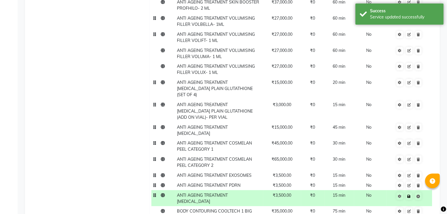
click at [409, 195] on icon at bounding box center [408, 197] width 3 height 4
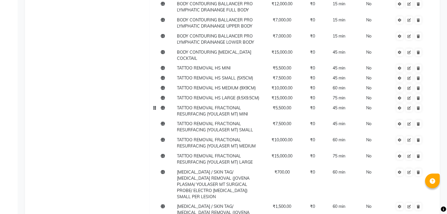
scroll to position [4224, 0]
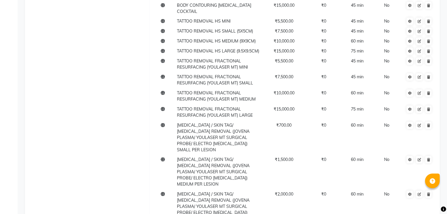
type input "KELOIDS/ HYPERTROPHIC SCAR MNRF (SECRET RF) SMALL"
type input "KELOIDS/ HYPERTROPHIC SCAR MNRF (SECRET RF) MEDIUM"
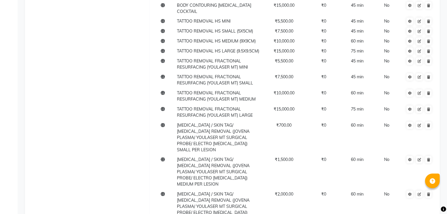
type input "KELOIDS/ HYPERTROPHIC SCAR MNRF (SECRET RF) LARGE"
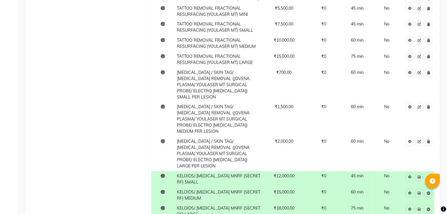
type input "KELOIDS/ HYPERTROPHIC SCAR FRACTIONAL RESURFACING (YOULASER MT) SMALL"
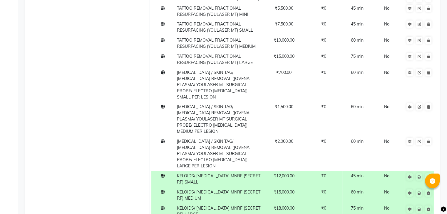
type input "KELOIDS/ HYPERTROPHIC SCAR FRACTIONAL RESURFACING (YOULASER MT) MEDIUM"
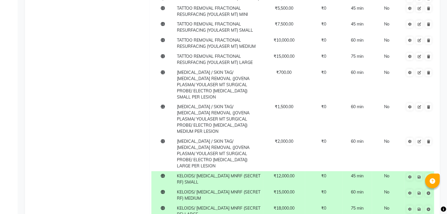
type input "KELOIDS/ HYPERTROPHIC SCAR FRACTIONAL RESURFACING (YOULASER MT) LARGE"
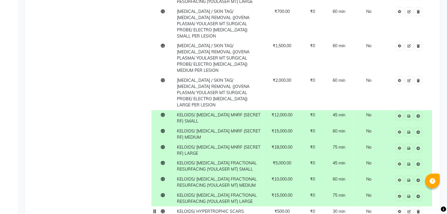
click at [243, 209] on span "KELOIDS/ HYPERTROPHIC SCARS BOTOX PER UNIT" at bounding box center [210, 214] width 67 height 11
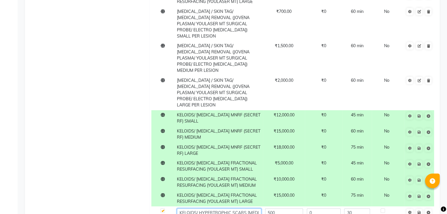
click at [244, 209] on input "KELOIDS/ HYPERTROPHIC SCARS BOTOX PER UNIT" at bounding box center [219, 213] width 84 height 9
type input "KELOIDS/ HYPERTROPHIC SCAR BOTOX PER UNIT"
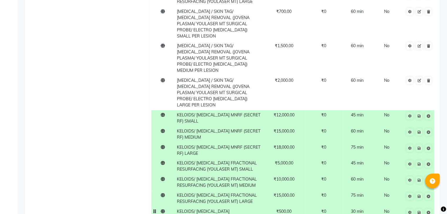
type input "KELOIDS/ HYPERTROPHIC SCAR INTRALESIONAL STEROID SMALL"
type input "KELOIDS/ HYPERTROPHIC SCAR INTRALESIONAL STEROID MEDIUM"
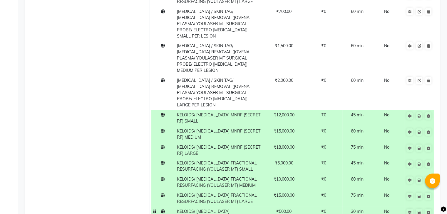
scroll to position [4375, 0]
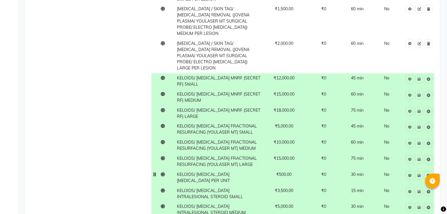
type input "KELOIDS/ HYPERTROPHIC SCAR INTRALESIONAL STEROID LARGE"
type input "KELOIDS/ HYPERTROPHIC SCAR CHEMICAL PEEL SMALL"
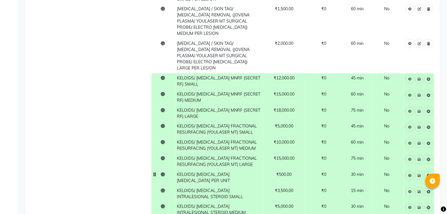
type input "KELOIDS/ HYPERTROPHIC SCAR CHEMICAL PEEL MEDIUM"
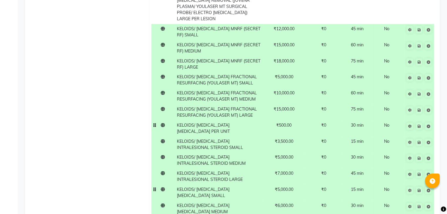
type input "KELOIDS/ HYPERTROPHIC SCAR CHEMICAL PEEL LARGE"
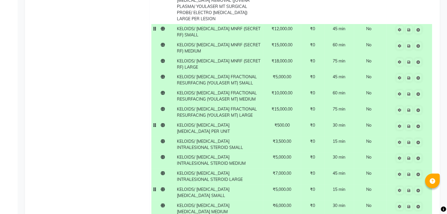
scroll to position [4277, 0]
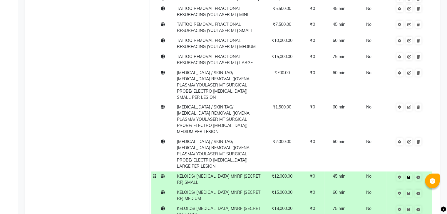
click at [409, 176] on icon at bounding box center [408, 178] width 3 height 4
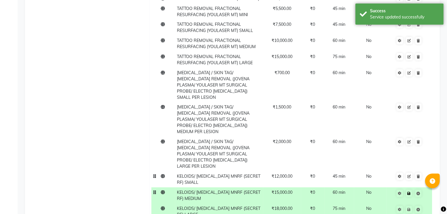
click at [409, 192] on icon at bounding box center [408, 194] width 3 height 4
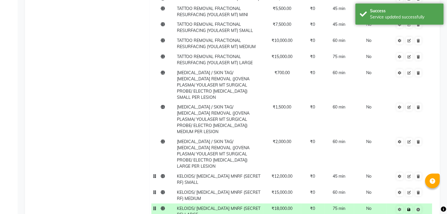
click at [408, 208] on icon at bounding box center [408, 210] width 3 height 4
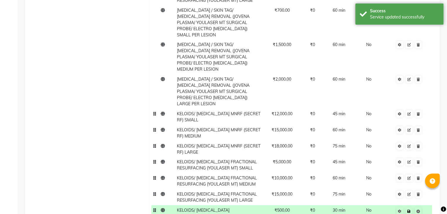
click at [410, 208] on link at bounding box center [409, 211] width 6 height 7
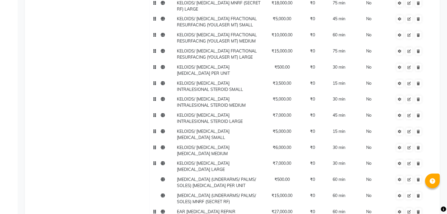
scroll to position [4492, 0]
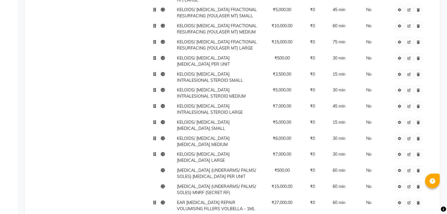
click at [238, 198] on td "EAR LOBE REPAIR VOLUMISING FILLERS VOLBELLA - 1ML" at bounding box center [219, 206] width 88 height 16
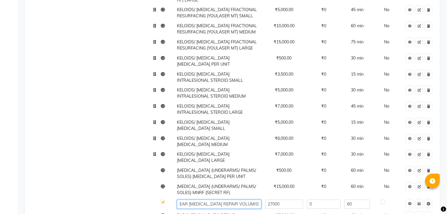
click at [258, 200] on input "EAR LOBE REPAIR VOLUMISING FILLERS VOLBELLA - 1ML" at bounding box center [219, 204] width 84 height 9
type input "EAR LOBE REPAIR VOLUMISING FILLER VOLBELLA - 1ML"
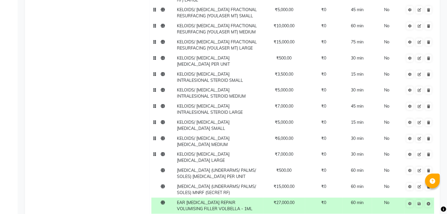
type input "EAR LOBE REPAIR VOLUMISING FILLER VOLIFT - 1ML"
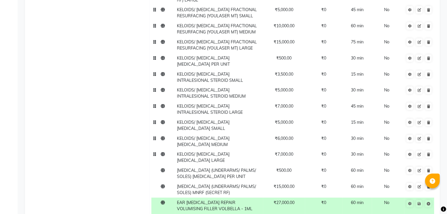
type input "EAR LOBE REPAIR VOLUMISING FILLER VOLUMA - 1ML"
type input "EAR LOBE REPAIR VOLUMISING FILLER VOLUX - 1ML"
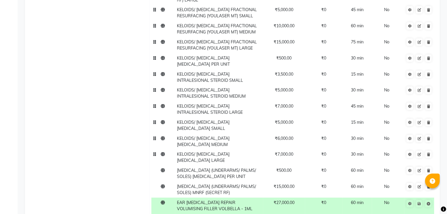
scroll to position [4546, 0]
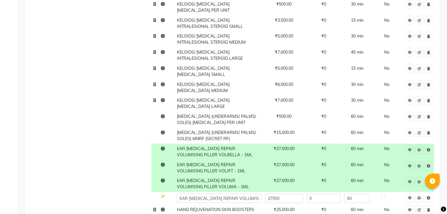
click at [248, 207] on span "HAND REJUVENATION SKIN BOOSTERS SKINVIVE - 1ML" at bounding box center [216, 212] width 78 height 11
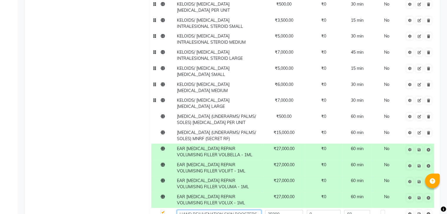
click at [256, 210] on input "HAND REJUVENATION SKIN BOOSTERS SKINVIVE - 1ML" at bounding box center [219, 214] width 84 height 9
type input "HAND REJUVENATION SKIN BOOSTER SKINVIVE - 1ML"
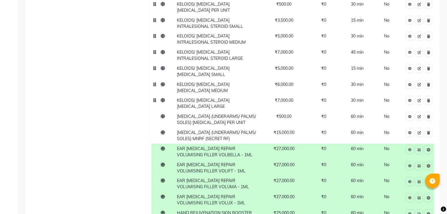
type input "HAND REJUVENATION SKIN BOOSTER RESTYLANE VITAL - 1ML"
type input "HAND REJUVENATION SKIN BOOSTER PROFHILO - 2ML"
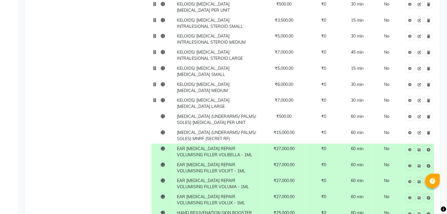
scroll to position [4592, 0]
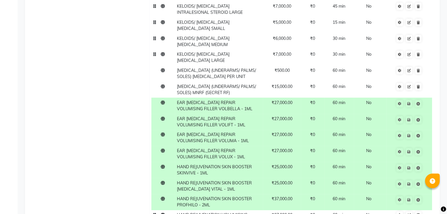
click at [206, 213] on span "HAND REJUVENATION VOLUMISING FILLERS VOLBELLA - 1ML" at bounding box center [212, 218] width 70 height 11
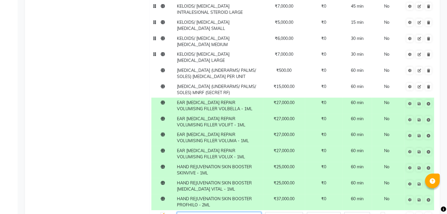
click at [236, 212] on input "HAND REJUVENATION VOLUMISING FILLERS VOLBELLA - 1ML" at bounding box center [219, 216] width 84 height 9
type input "HAND REJUVENATION VOLUMISING FILLER VOLBELLA - 1ML"
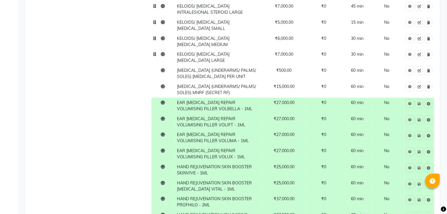
scroll to position [0, 8]
type input "HAND REJUVENATION VOLUMISING FILLER VOLIFT - 1ML"
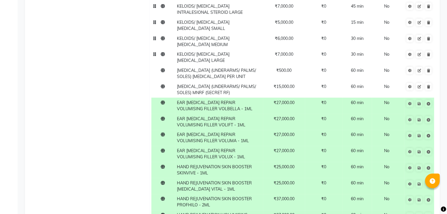
type input "HAND REJUVENATION VOLUMISING FILLER VOLUMA - 1ML"
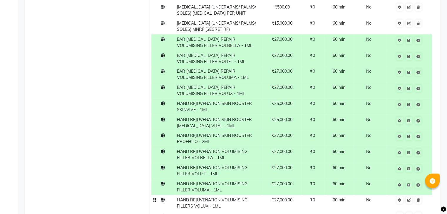
click at [202, 198] on span "HAND REJUVENATION VOLUMISING FILLERS VOLUX - 1ML" at bounding box center [212, 203] width 70 height 11
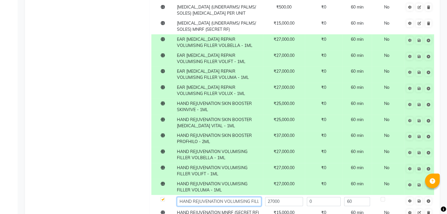
click at [230, 197] on input "HAND REJUVENATION VOLUMISING FILLERS VOLUX - 1ML" at bounding box center [219, 201] width 84 height 9
type input "HAND REJUVENATION VOLUMISING FILLER VOLUX - 1ML"
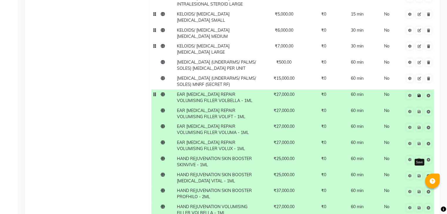
click at [418, 92] on span "Save" at bounding box center [422, 95] width 19 height 6
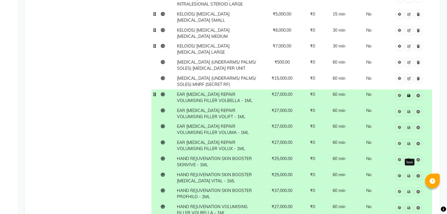
click at [409, 92] on link at bounding box center [409, 95] width 6 height 7
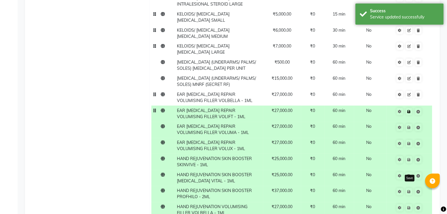
click at [409, 110] on icon at bounding box center [408, 112] width 3 height 4
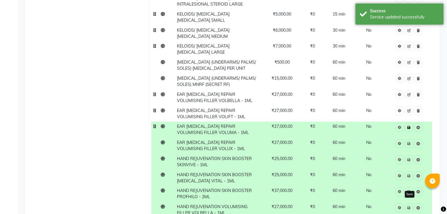
click at [409, 126] on icon at bounding box center [408, 128] width 3 height 4
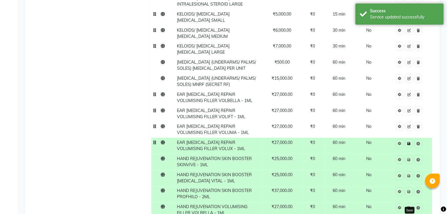
click at [409, 142] on icon at bounding box center [408, 144] width 3 height 4
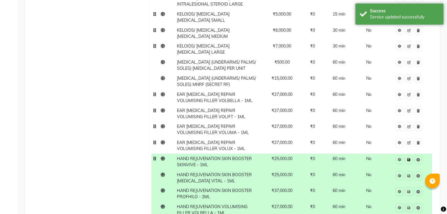
click at [409, 158] on icon at bounding box center [408, 160] width 3 height 4
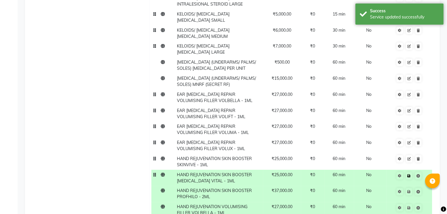
click at [408, 174] on icon at bounding box center [408, 176] width 3 height 4
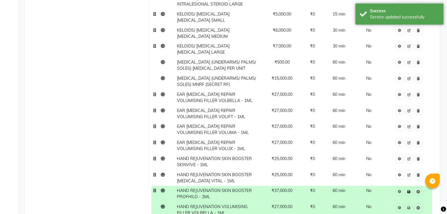
click at [409, 190] on icon at bounding box center [408, 192] width 3 height 4
click at [409, 206] on icon at bounding box center [408, 208] width 3 height 4
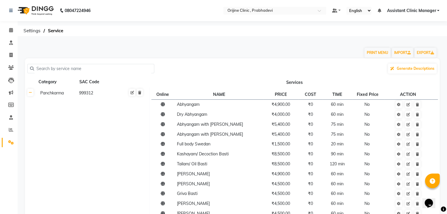
click at [427, 9] on span "Assistant Clinic Manager" at bounding box center [410, 11] width 49 height 6
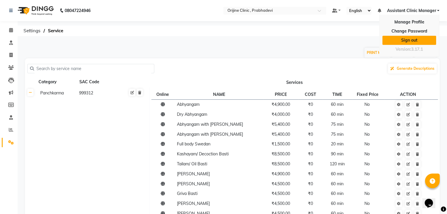
click at [408, 41] on link "Sign out" at bounding box center [409, 40] width 54 height 9
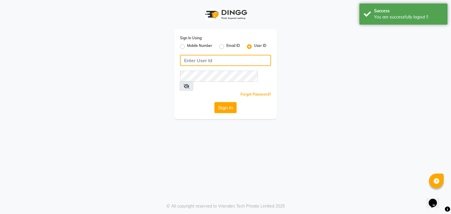
type input "8408993334"
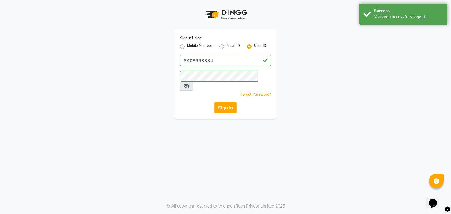
click at [189, 84] on icon at bounding box center [187, 86] width 6 height 5
click at [179, 46] on div "Sign In Using: Mobile Number Email ID User ID 8408993334 Remember me Forgot Pas…" at bounding box center [225, 74] width 103 height 90
click at [187, 47] on label "Mobile Number" at bounding box center [199, 46] width 25 height 7
click at [187, 47] on input "Mobile Number" at bounding box center [189, 45] width 4 height 4
radio input "true"
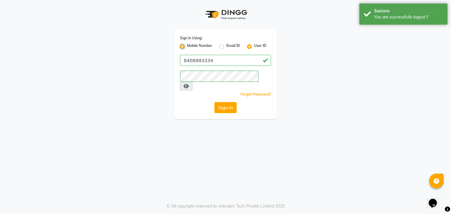
radio input "false"
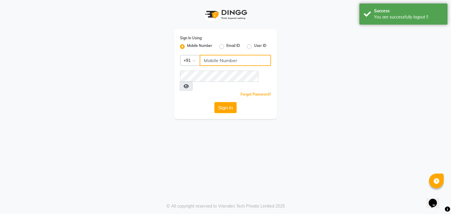
click at [221, 63] on input "Username" at bounding box center [235, 60] width 71 height 11
type input "8408993334"
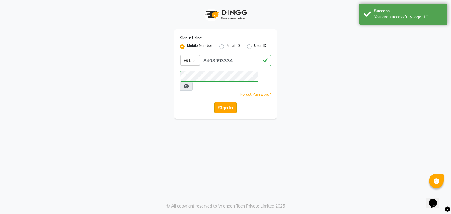
click at [231, 102] on button "Sign In" at bounding box center [225, 107] width 22 height 11
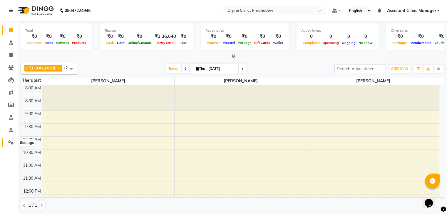
click at [12, 144] on icon at bounding box center [11, 142] width 6 height 4
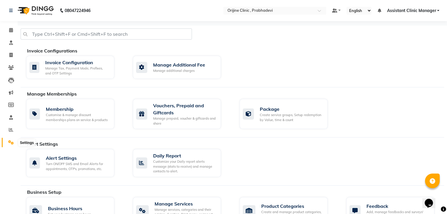
click at [10, 140] on icon at bounding box center [11, 142] width 6 height 4
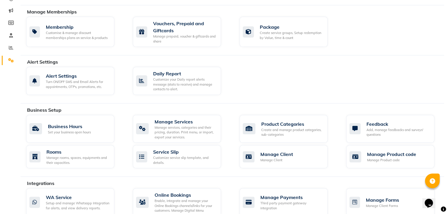
scroll to position [83, 0]
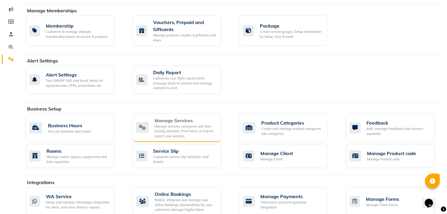
click at [180, 122] on div "Manage Services" at bounding box center [185, 120] width 62 height 7
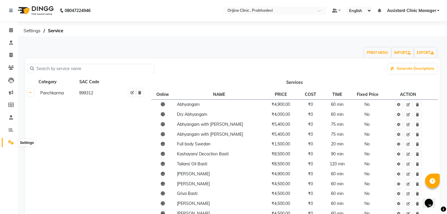
click at [10, 141] on icon at bounding box center [11, 142] width 6 height 4
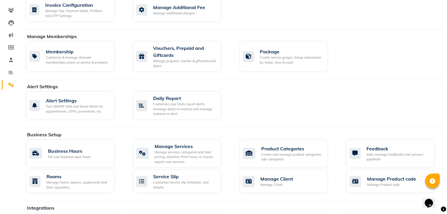
scroll to position [58, 0]
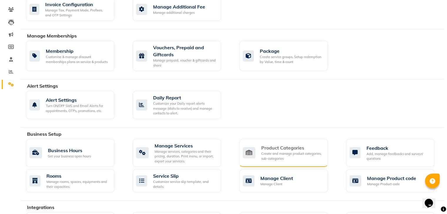
click at [280, 150] on div "Product Categories" at bounding box center [292, 147] width 62 height 7
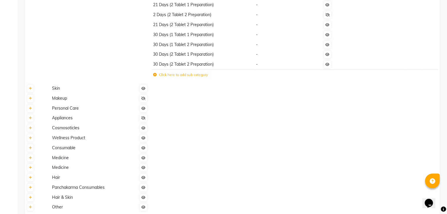
scroll to position [331, 0]
click at [31, 139] on icon at bounding box center [30, 138] width 3 height 4
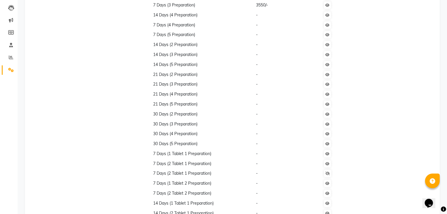
scroll to position [0, 0]
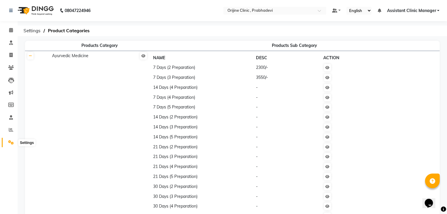
click at [9, 141] on icon at bounding box center [11, 142] width 6 height 4
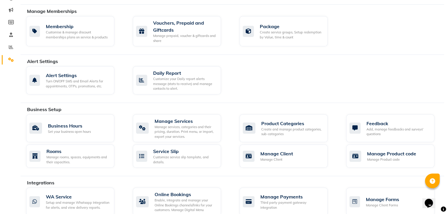
scroll to position [80, 0]
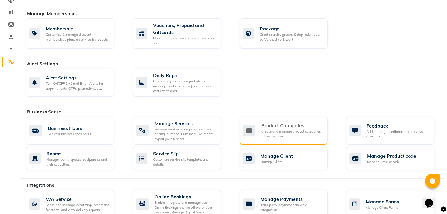
click at [292, 133] on div "Create and manage product categories, sub-categories" at bounding box center [292, 134] width 62 height 10
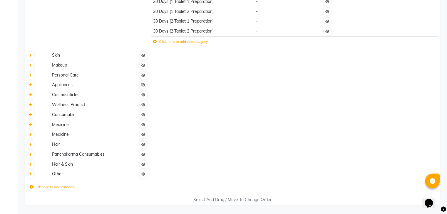
scroll to position [368, 0]
click at [30, 188] on icon at bounding box center [32, 188] width 4 height 4
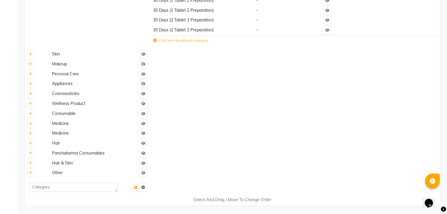
click at [68, 96] on span "Cosmosoticles" at bounding box center [65, 93] width 27 height 5
click at [31, 95] on icon at bounding box center [30, 94] width 3 height 4
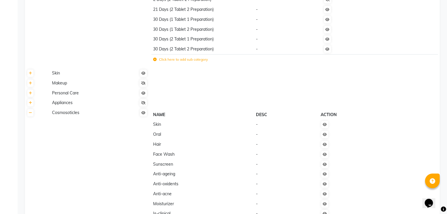
scroll to position [384, 0]
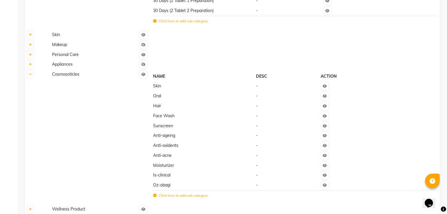
click at [58, 77] on span "Cosmosoticles" at bounding box center [65, 74] width 27 height 5
click at [57, 80] on td "Cosmosoticles" at bounding box center [99, 137] width 99 height 135
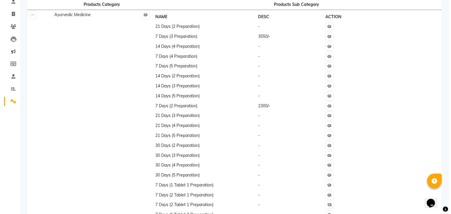
scroll to position [0, 0]
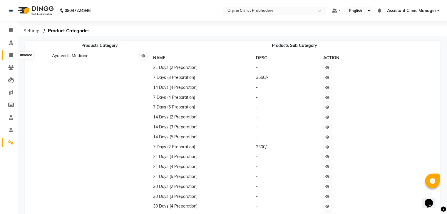
click at [10, 56] on icon at bounding box center [10, 55] width 3 height 4
select select "8675"
select select "service"
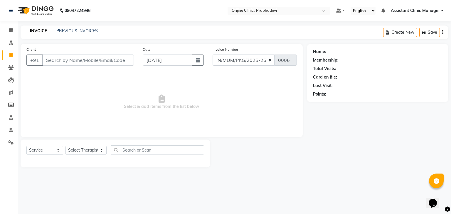
click at [426, 14] on ul "Default Panel My Panel English ENGLISH Español العربية मराठी हिंदी ગુજરાતી தமிழ…" at bounding box center [389, 11] width 113 height 8
click at [426, 11] on span "Assistant Clinic Manager" at bounding box center [415, 11] width 49 height 6
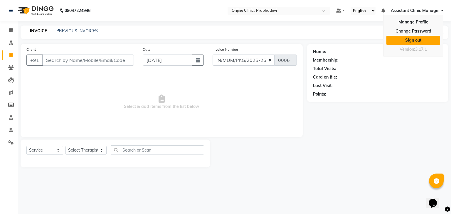
click at [409, 42] on link "Sign out" at bounding box center [413, 40] width 54 height 9
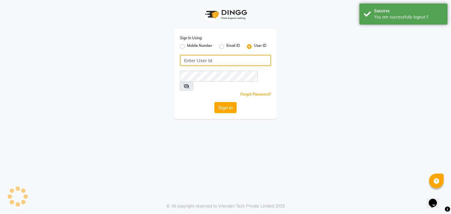
type input "8408993334"
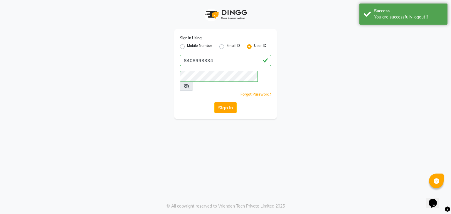
click at [187, 46] on label "Mobile Number" at bounding box center [199, 46] width 25 height 7
click at [187, 46] on input "Mobile Number" at bounding box center [189, 45] width 4 height 4
radio input "true"
radio input "false"
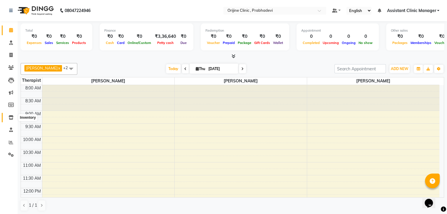
click at [9, 118] on icon at bounding box center [11, 117] width 5 height 4
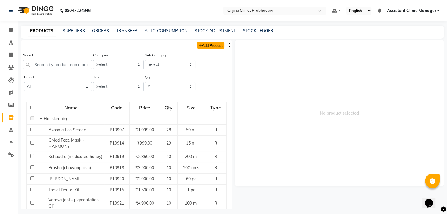
click at [208, 47] on link "Add Product" at bounding box center [210, 45] width 27 height 7
select select "true"
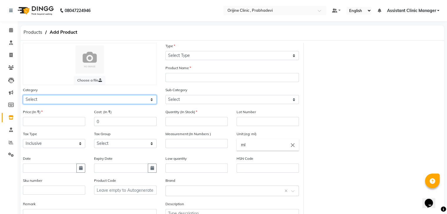
click at [101, 101] on select "Select Ayurvedic Medicine Skin Personal Care Cosmosoticles Wellness Product Con…" at bounding box center [90, 99] width 134 height 9
select select "289115900"
click at [23, 96] on select "Select Ayurvedic Medicine Skin Personal Care Cosmosoticles Wellness Product Con…" at bounding box center [90, 99] width 134 height 9
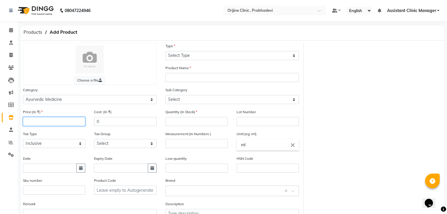
click at [62, 125] on input "number" at bounding box center [54, 121] width 62 height 9
click at [110, 86] on div "Product Name" at bounding box center [161, 76] width 285 height 22
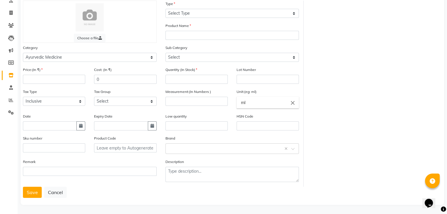
scroll to position [46, 0]
click at [58, 193] on button "Cancel" at bounding box center [55, 191] width 23 height 11
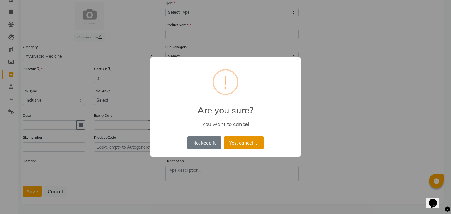
click at [242, 147] on button "Yes, cancel it!" at bounding box center [244, 143] width 40 height 13
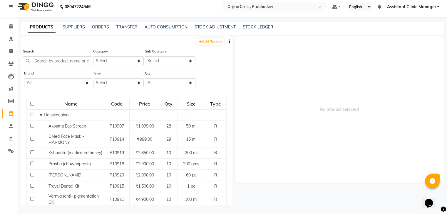
scroll to position [4, 0]
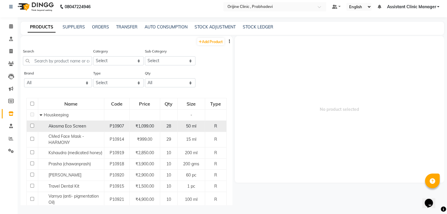
click at [76, 127] on span "Akosma Eco Screen" at bounding box center [67, 126] width 38 height 5
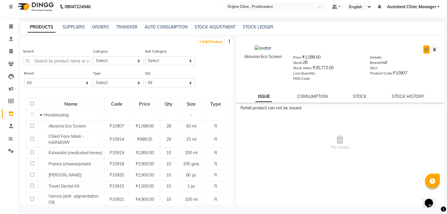
click at [424, 48] on icon at bounding box center [426, 50] width 4 height 4
select select "true"
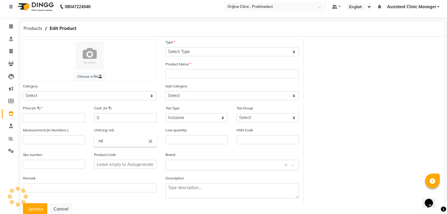
select select "R"
type input "Akosma Eco Screen"
select select
type input "1099"
type input "50"
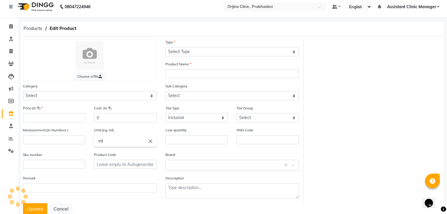
type input "P10907"
select select "289115000"
select select "289115001"
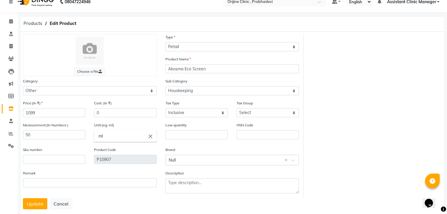
scroll to position [23, 0]
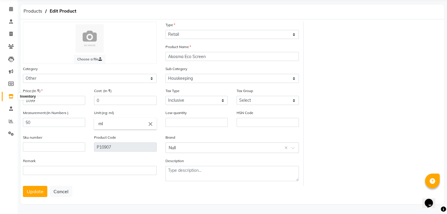
click at [12, 95] on icon at bounding box center [11, 96] width 5 height 4
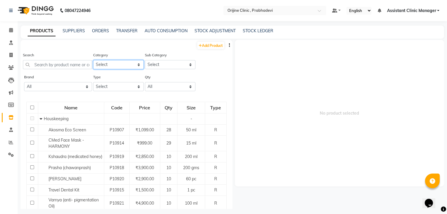
click at [106, 65] on select "Select Ayurvedic Medicine Skin Personal Care Cosmosoticles Wellness Product Con…" at bounding box center [118, 64] width 51 height 9
click at [177, 68] on select "Select" at bounding box center [170, 64] width 51 height 9
click at [197, 62] on div "Search Category Select Ayurvedic Medicine Skin Personal Care Cosmosoticles Well…" at bounding box center [127, 63] width 212 height 22
click at [117, 66] on select "Select Ayurvedic Medicine Skin Personal Care Cosmosoticles Wellness Product Con…" at bounding box center [118, 64] width 51 height 9
click at [171, 67] on select "Select" at bounding box center [170, 64] width 51 height 9
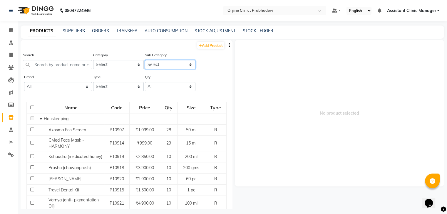
click at [167, 65] on select "Select" at bounding box center [170, 64] width 51 height 9
click at [187, 67] on select "Select" at bounding box center [170, 64] width 51 height 9
click at [105, 69] on select "Select Ayurvedic Medicine Skin Personal Care Cosmosoticles Wellness Product Con…" at bounding box center [118, 64] width 51 height 9
click at [164, 75] on div "Qty All Low Out Of Stock" at bounding box center [170, 82] width 51 height 17
click at [9, 155] on icon at bounding box center [11, 155] width 6 height 4
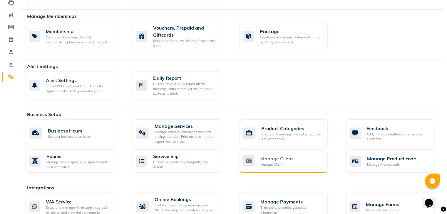
scroll to position [88, 0]
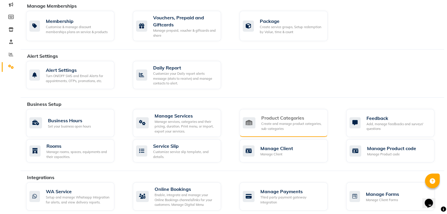
click at [274, 126] on div "Create and manage product categories, sub-categories" at bounding box center [292, 127] width 62 height 10
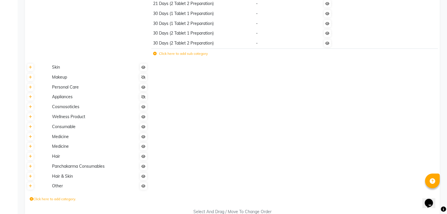
scroll to position [368, 0]
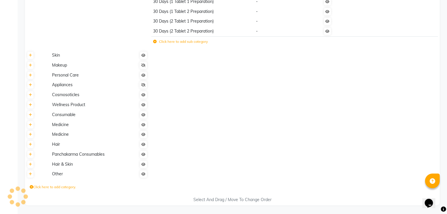
click at [31, 189] on label "Click here to add category." at bounding box center [53, 187] width 46 height 5
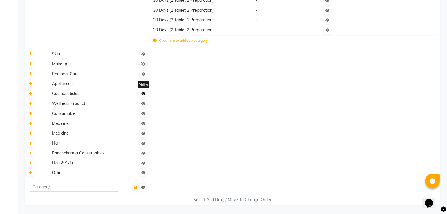
click at [142, 94] on icon at bounding box center [143, 94] width 4 height 4
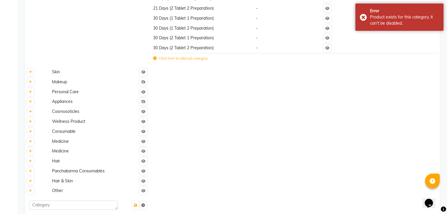
scroll to position [309, 0]
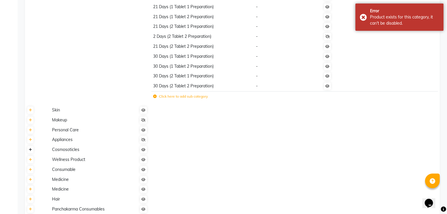
click at [29, 152] on icon at bounding box center [30, 150] width 3 height 4
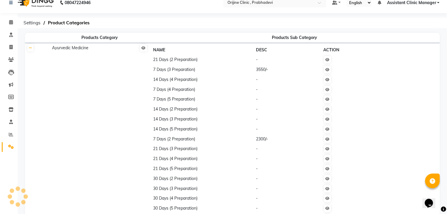
scroll to position [0, 0]
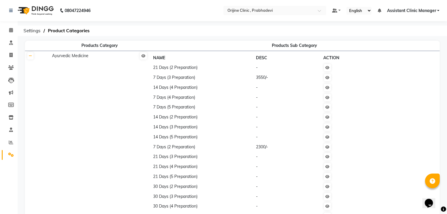
click at [274, 184] on td "-" at bounding box center [287, 187] width 67 height 10
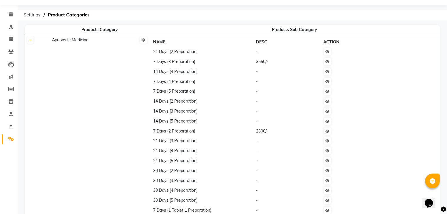
scroll to position [29, 0]
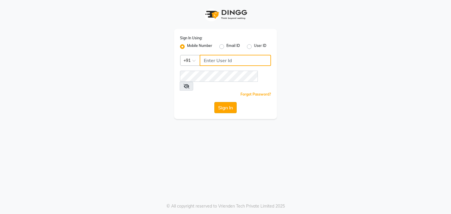
type input "8408993334"
click at [227, 102] on button "Sign In" at bounding box center [225, 107] width 22 height 11
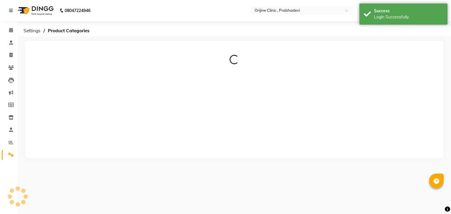
select select "en"
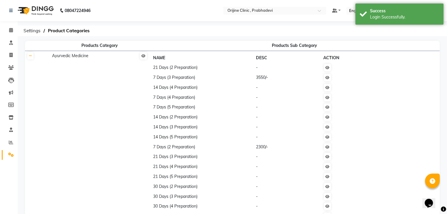
click at [301, 137] on td "-" at bounding box center [287, 137] width 67 height 10
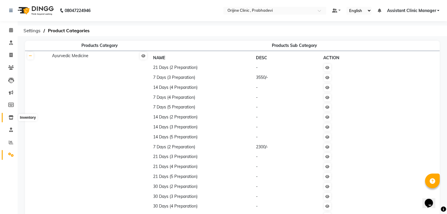
click at [11, 119] on icon at bounding box center [11, 117] width 5 height 4
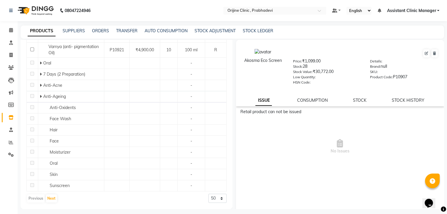
scroll to position [4, 0]
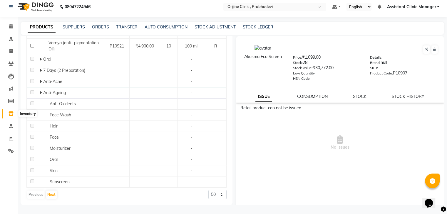
click at [13, 112] on icon at bounding box center [11, 114] width 5 height 4
